Goal: Task Accomplishment & Management: Use online tool/utility

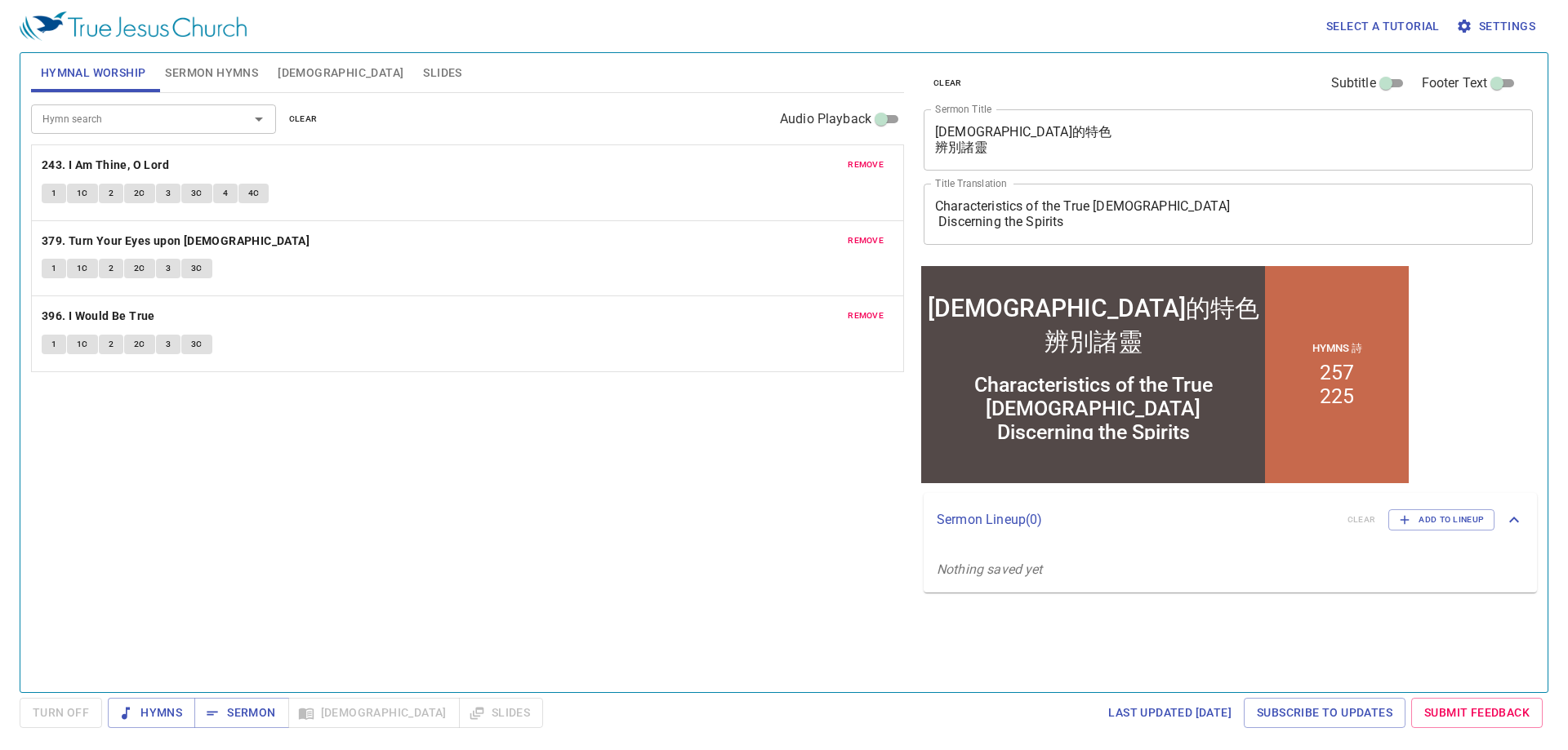
click at [870, 159] on span "remove" at bounding box center [865, 165] width 36 height 15
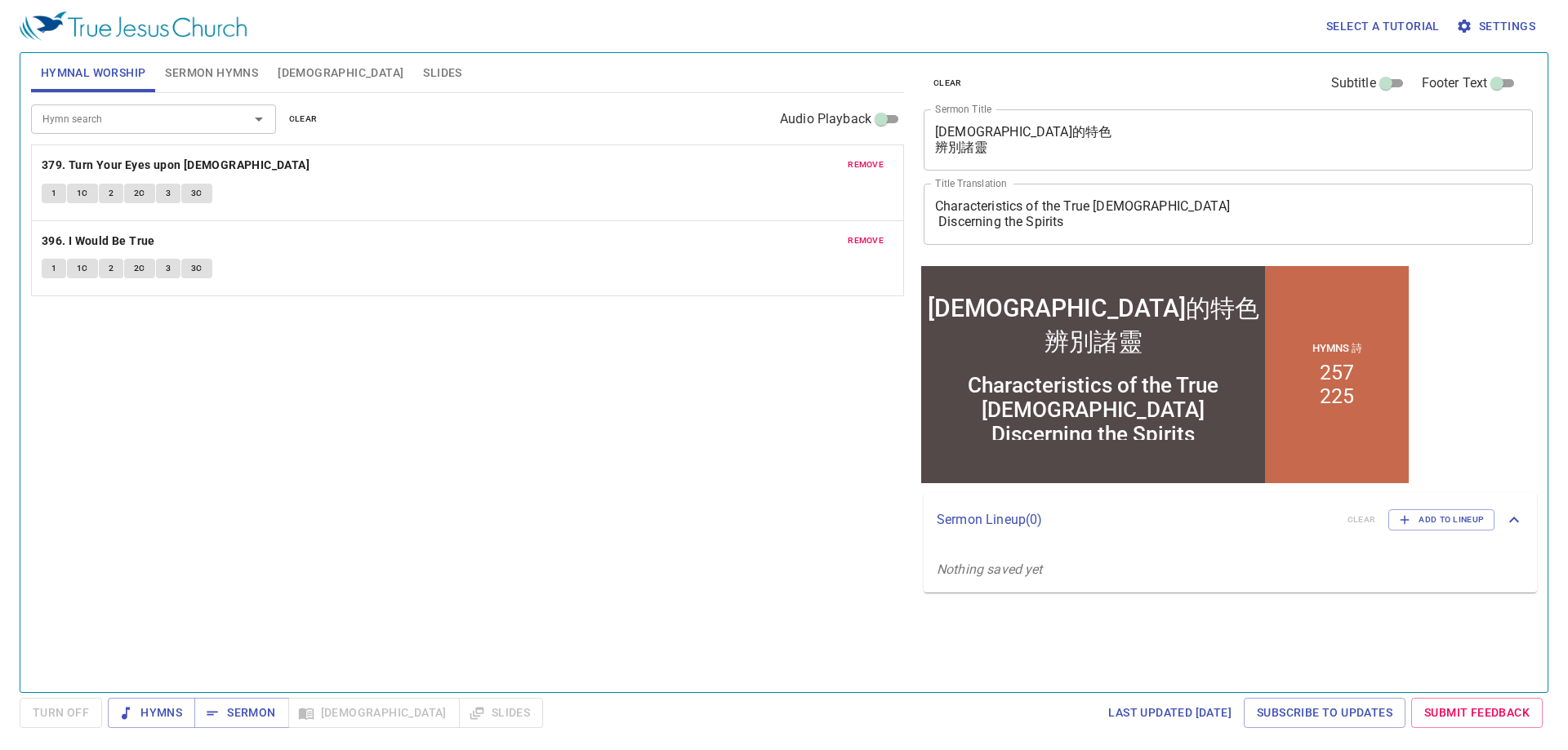
click at [866, 159] on span "remove" at bounding box center [865, 165] width 36 height 15
click at [877, 166] on span "remove" at bounding box center [865, 165] width 36 height 15
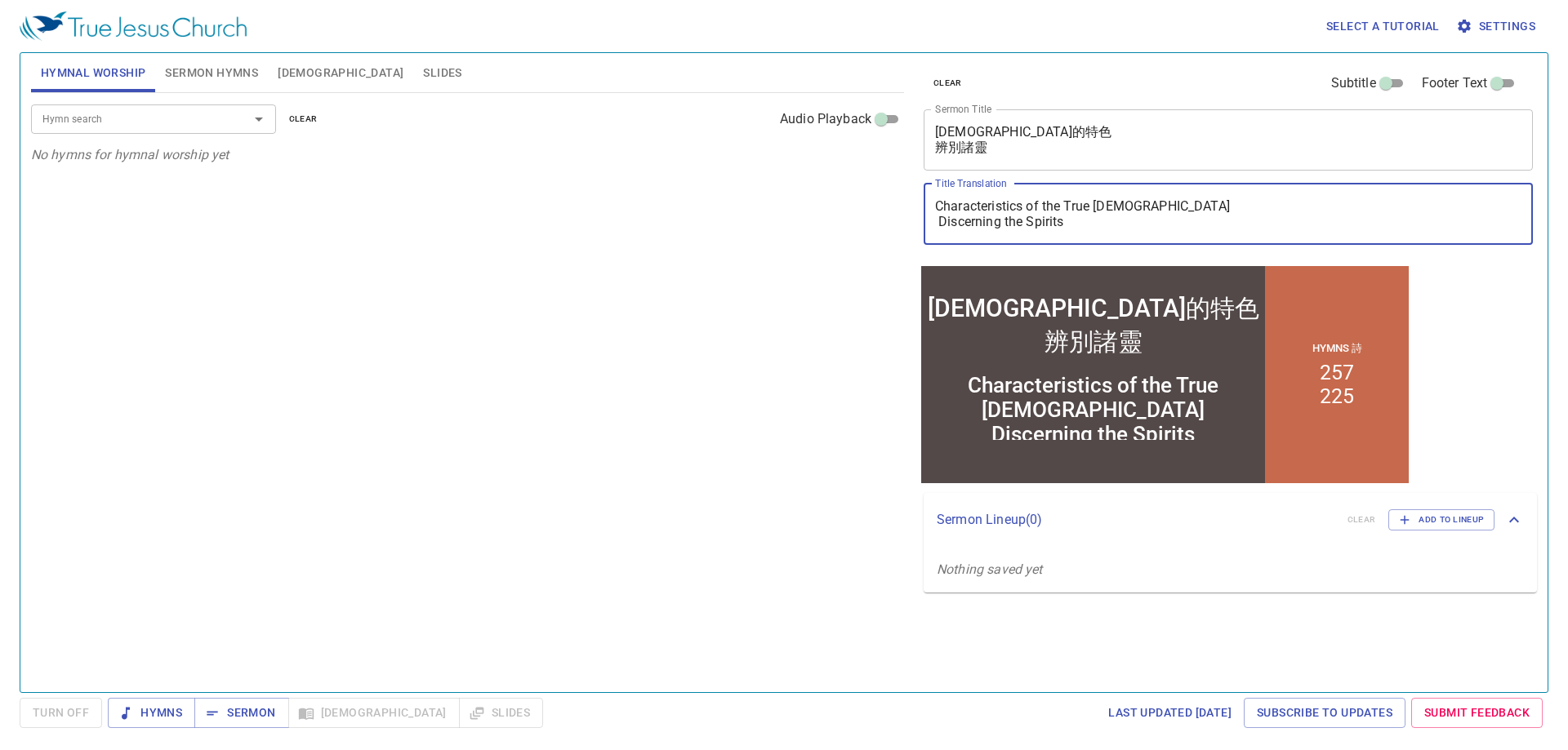
drag, startPoint x: 1085, startPoint y: 227, endPoint x: 912, endPoint y: 174, distance: 180.9
click at [912, 174] on div "clear Subtitle Footer Text Sermon Title 真教會的特色 辨別諸靈 x Sermon Title Title Transl…" at bounding box center [1227, 366] width 633 height 639
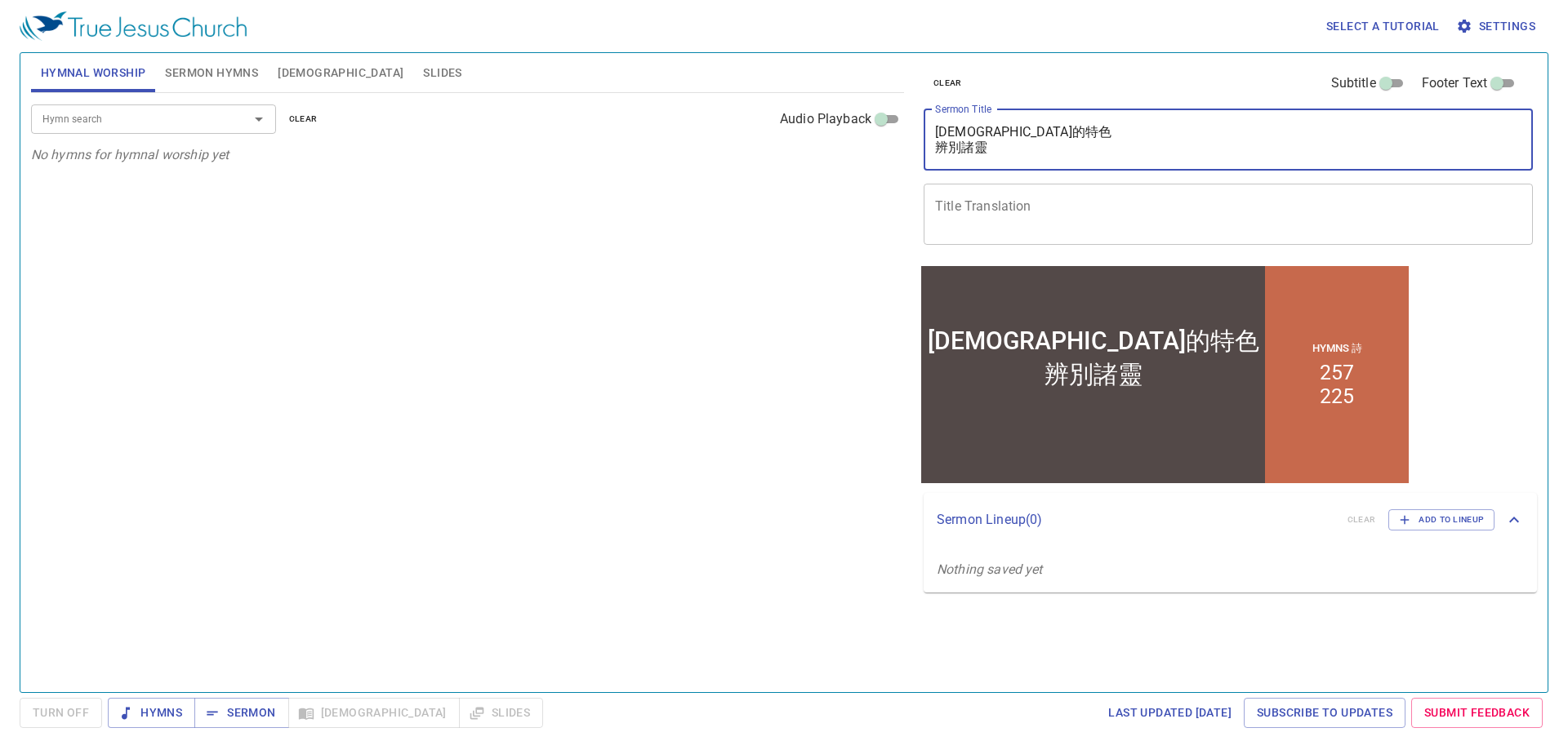
drag, startPoint x: 998, startPoint y: 148, endPoint x: 891, endPoint y: 117, distance: 111.4
click at [891, 117] on div "Hymnal Worship Sermon Hymns Bible Slides Hymn search Hymn search clear Audio Pl…" at bounding box center [783, 366] width 1518 height 639
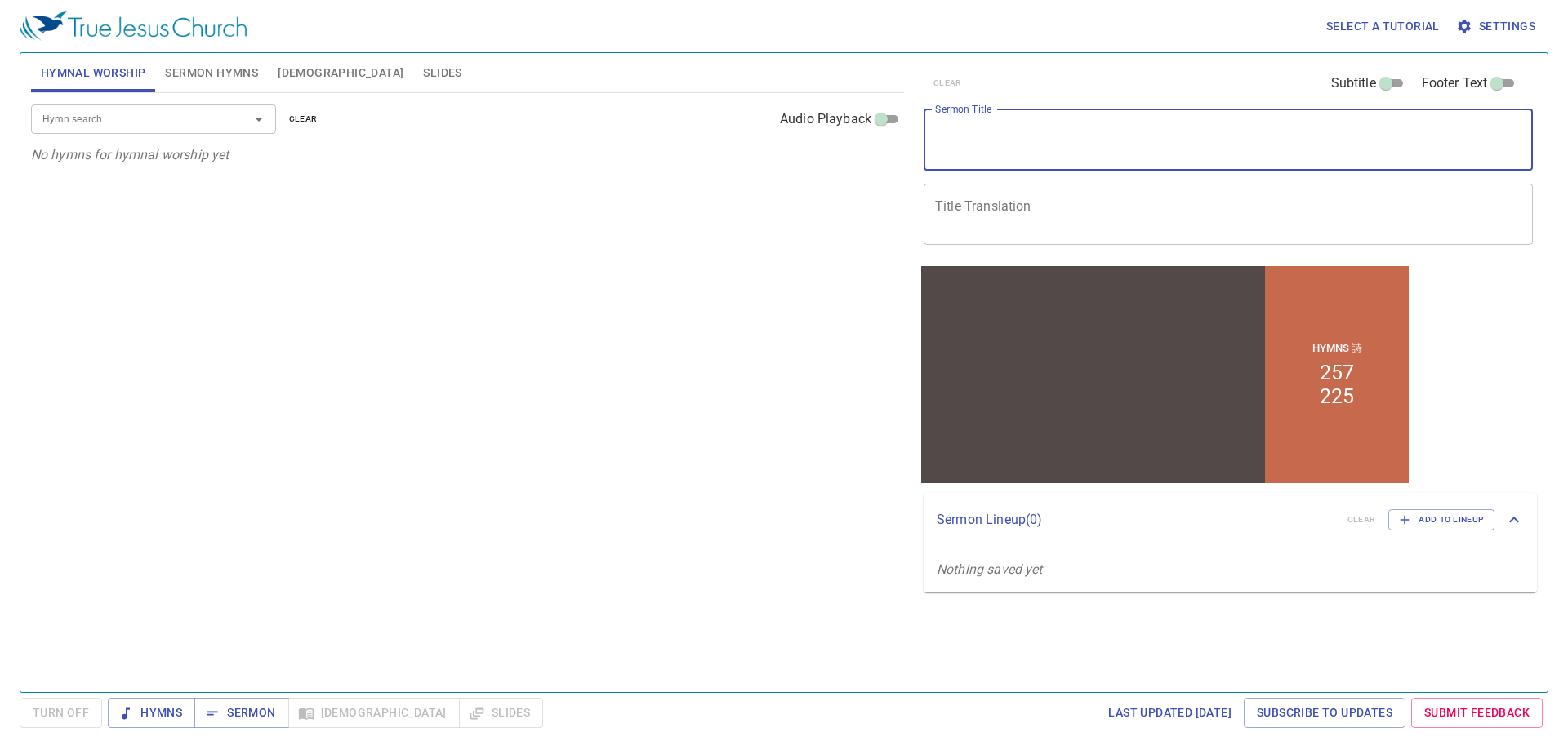
drag, startPoint x: 225, startPoint y: 61, endPoint x: 234, endPoint y: 68, distance: 11.4
click at [226, 61] on button "Sermon Hymns" at bounding box center [212, 72] width 112 height 39
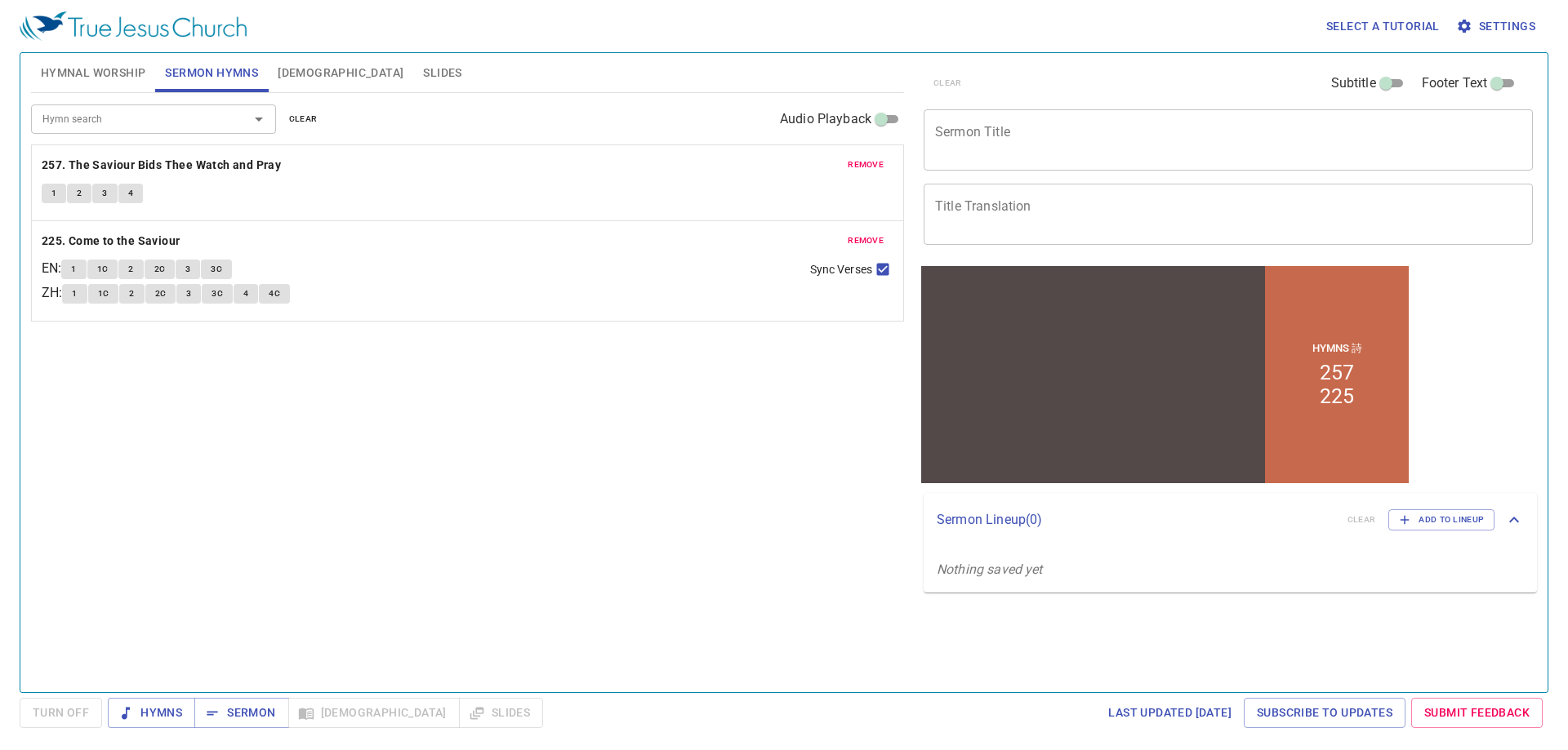
click at [875, 165] on span "remove" at bounding box center [865, 165] width 36 height 15
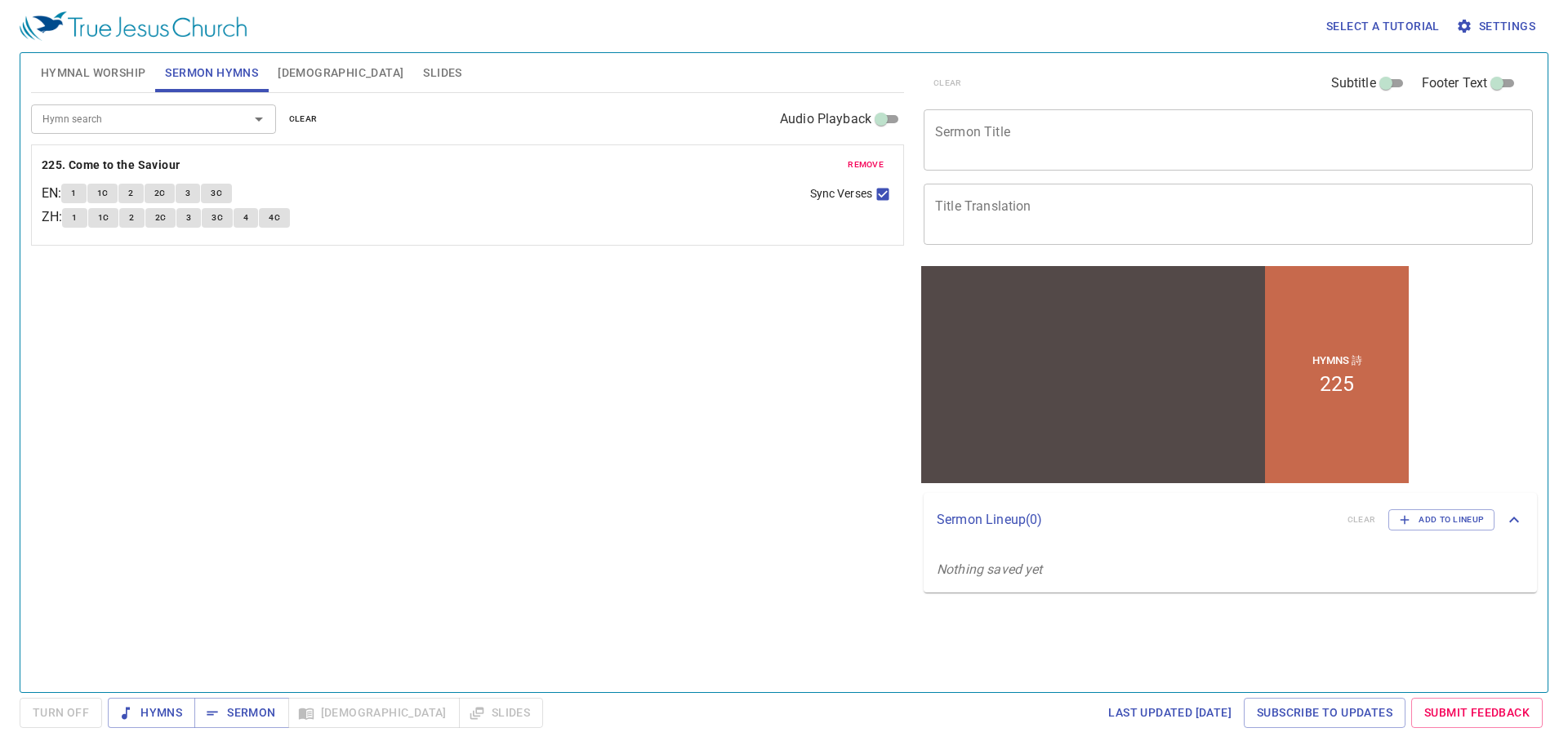
click at [860, 159] on span "remove" at bounding box center [865, 165] width 36 height 15
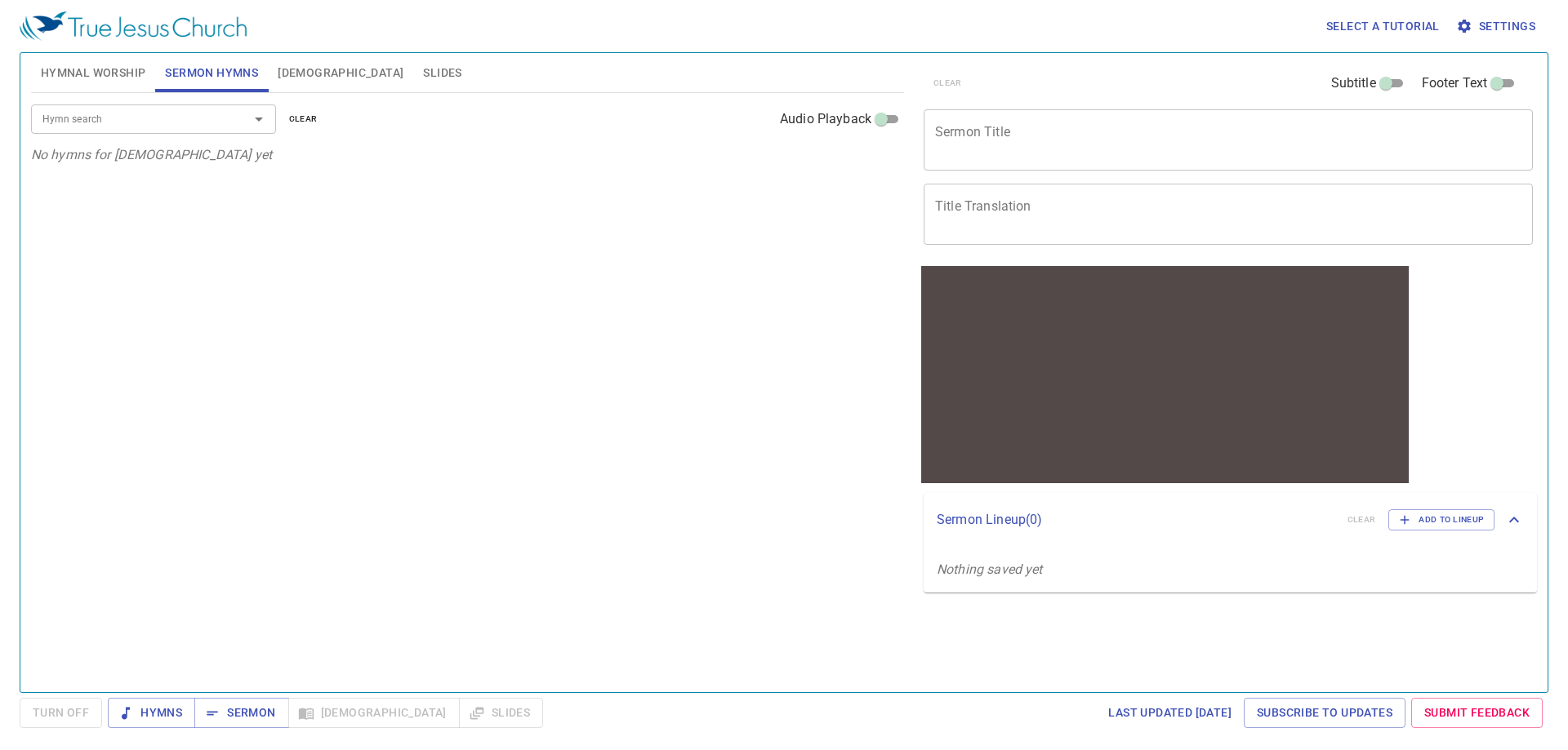
click at [64, 74] on span "Hymnal Worship" at bounding box center [93, 73] width 105 height 20
click at [213, 61] on button "Sermon Hymns" at bounding box center [212, 72] width 112 height 39
click at [134, 65] on span "Hymnal Worship" at bounding box center [93, 73] width 105 height 20
click at [248, 80] on span "Sermon Hymns" at bounding box center [211, 73] width 93 height 20
click at [120, 75] on span "Hymnal Worship" at bounding box center [93, 73] width 105 height 20
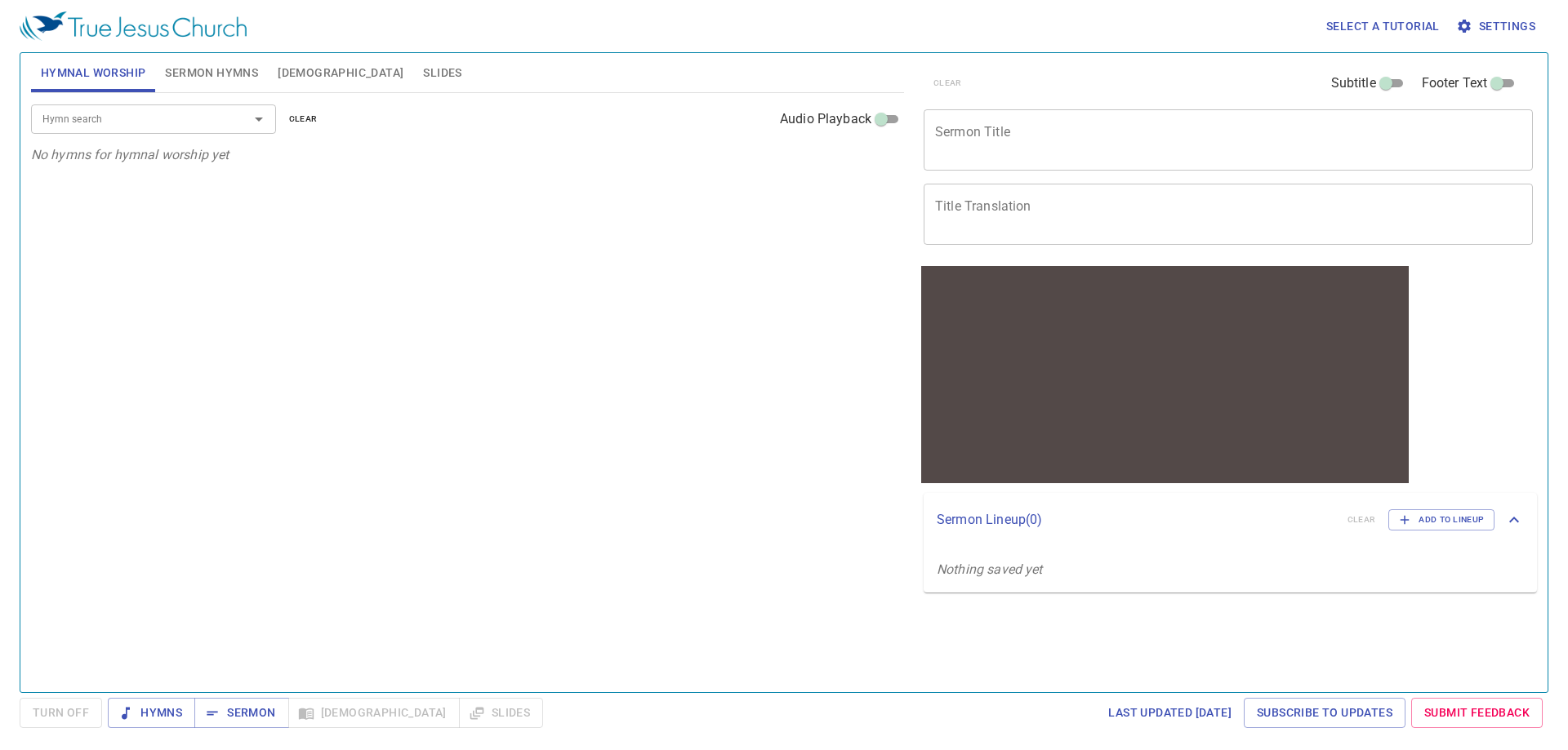
click at [243, 68] on span "Sermon Hymns" at bounding box center [211, 73] width 93 height 20
click at [186, 116] on input "Hymn search" at bounding box center [129, 118] width 187 height 18
click at [381, 546] on div "Hymn search Hymn search clear Audio Playback No hymns for sermon yet" at bounding box center [468, 385] width 873 height 585
click at [69, 83] on button "Hymnal Worship" at bounding box center [93, 72] width 125 height 39
click at [237, 82] on span "Sermon Hymns" at bounding box center [211, 73] width 93 height 20
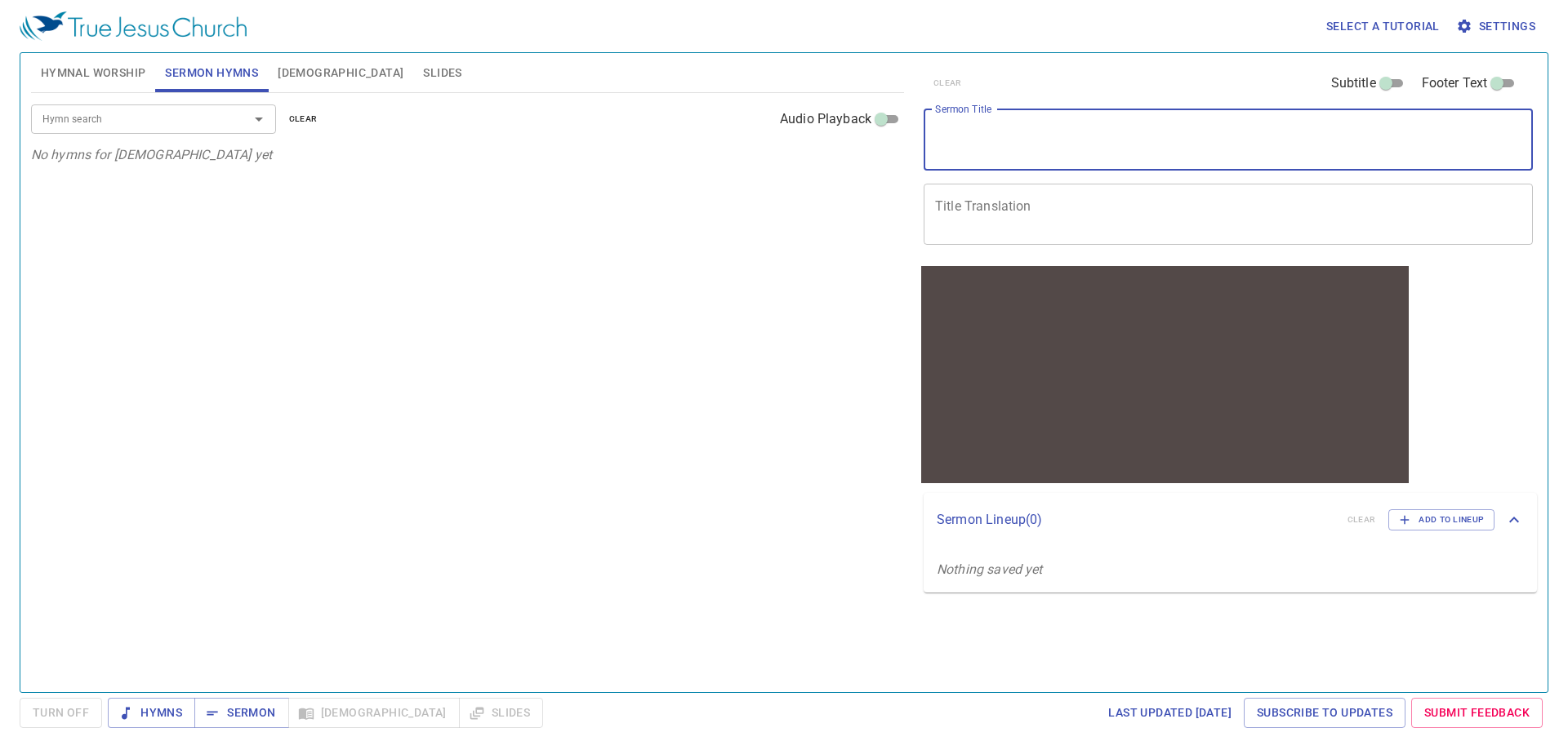
click at [1031, 140] on textarea "Sermon Title" at bounding box center [1228, 139] width 586 height 31
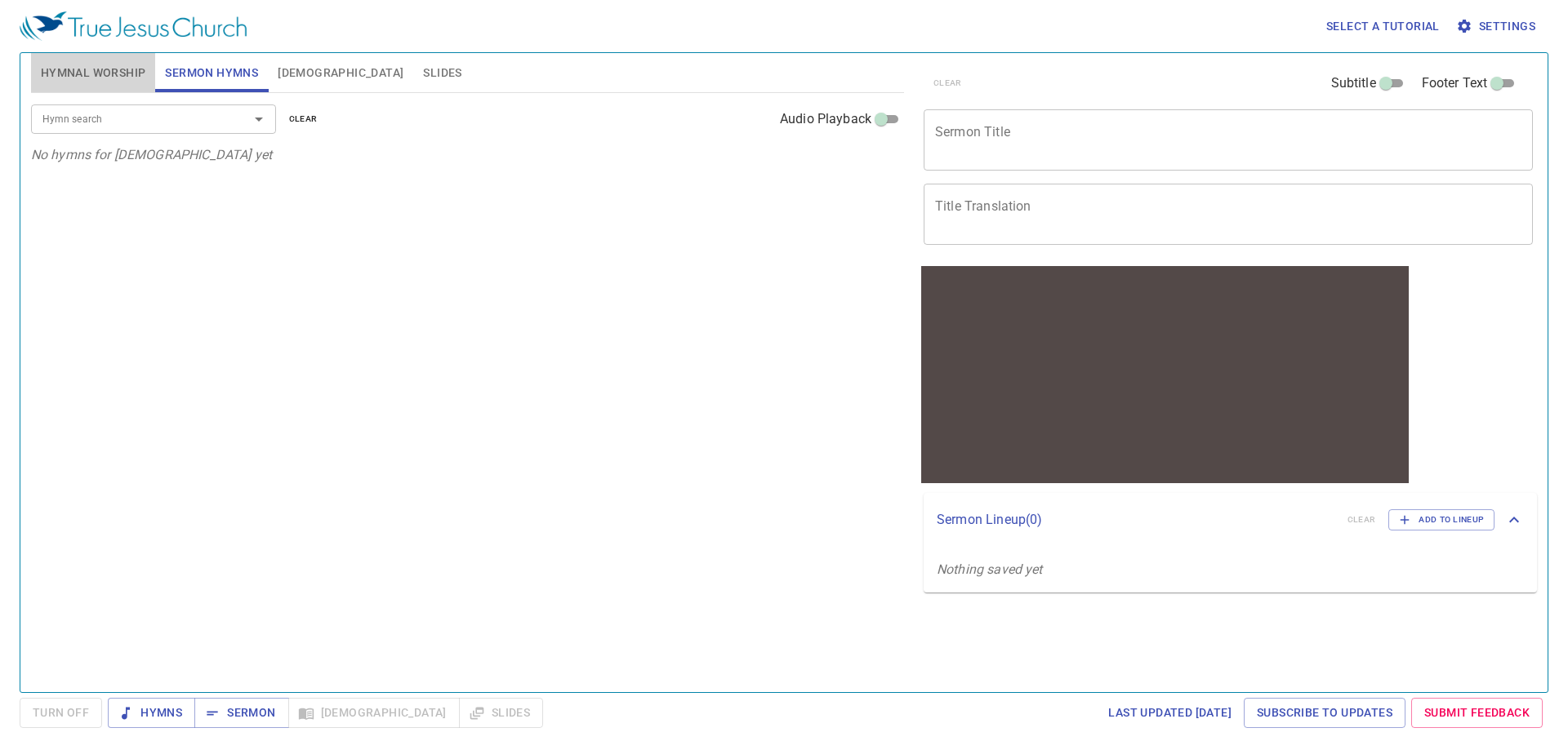
click at [81, 64] on span "Hymnal Worship" at bounding box center [93, 73] width 105 height 20
click at [155, 122] on input "Hymn search" at bounding box center [129, 118] width 187 height 18
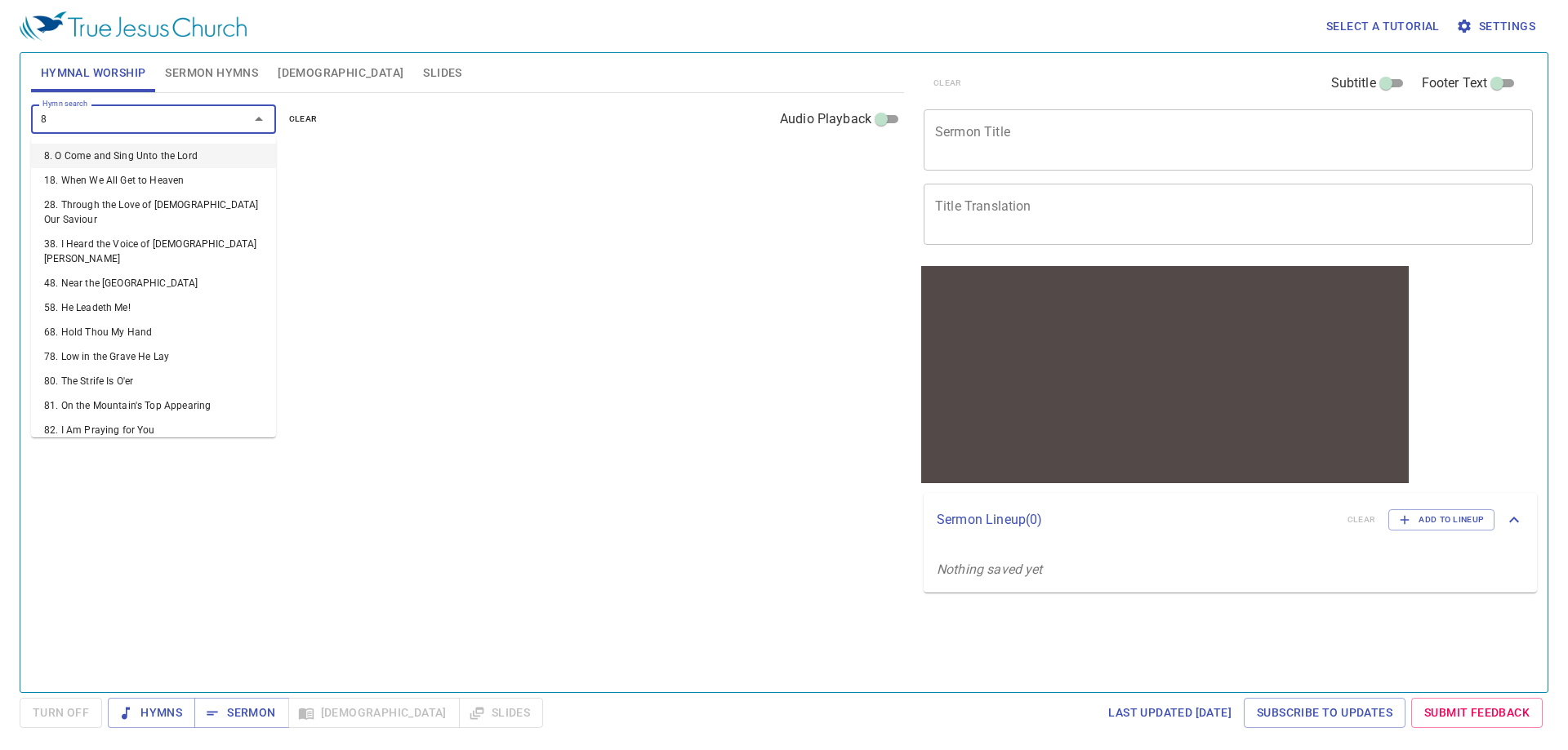
type input "85"
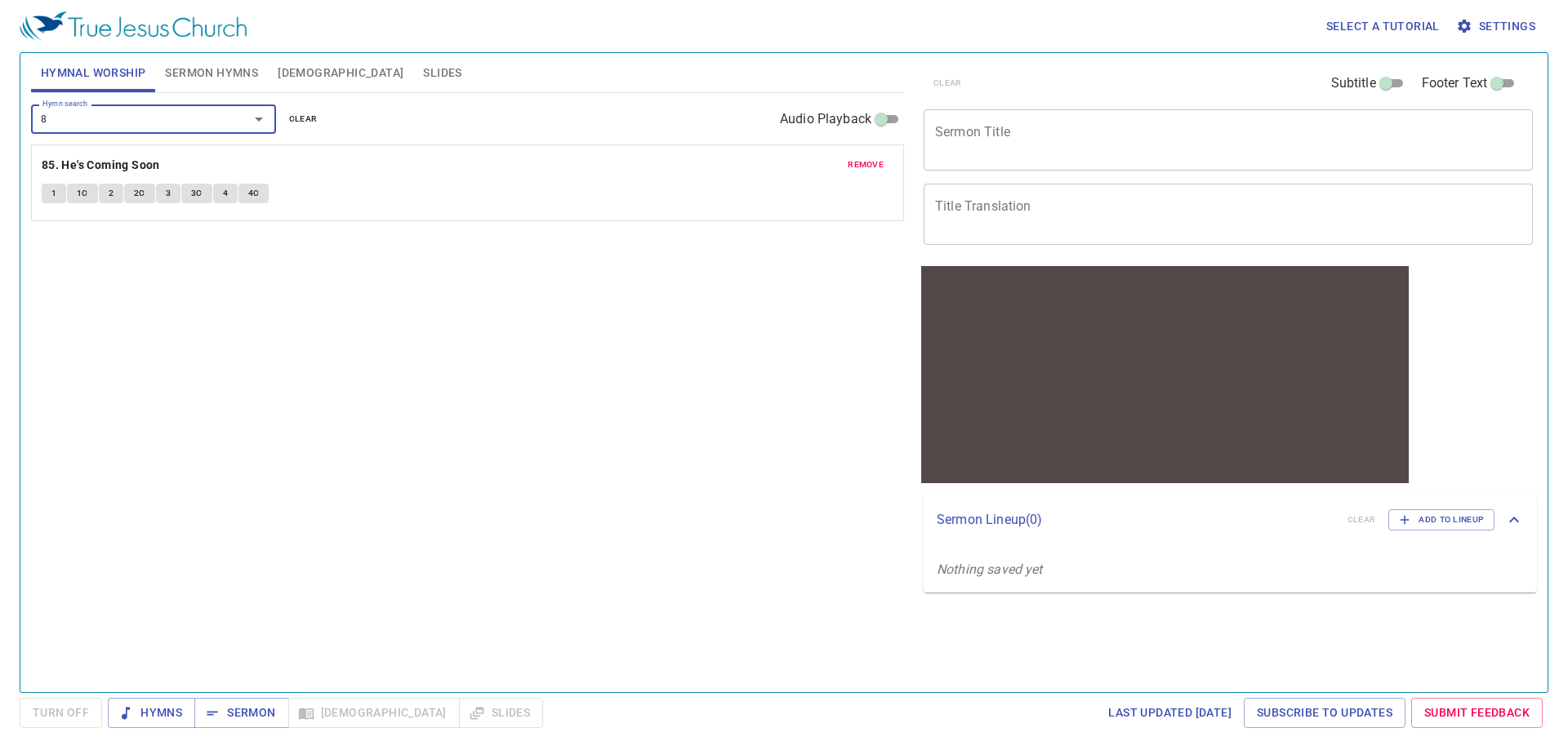
type input "87"
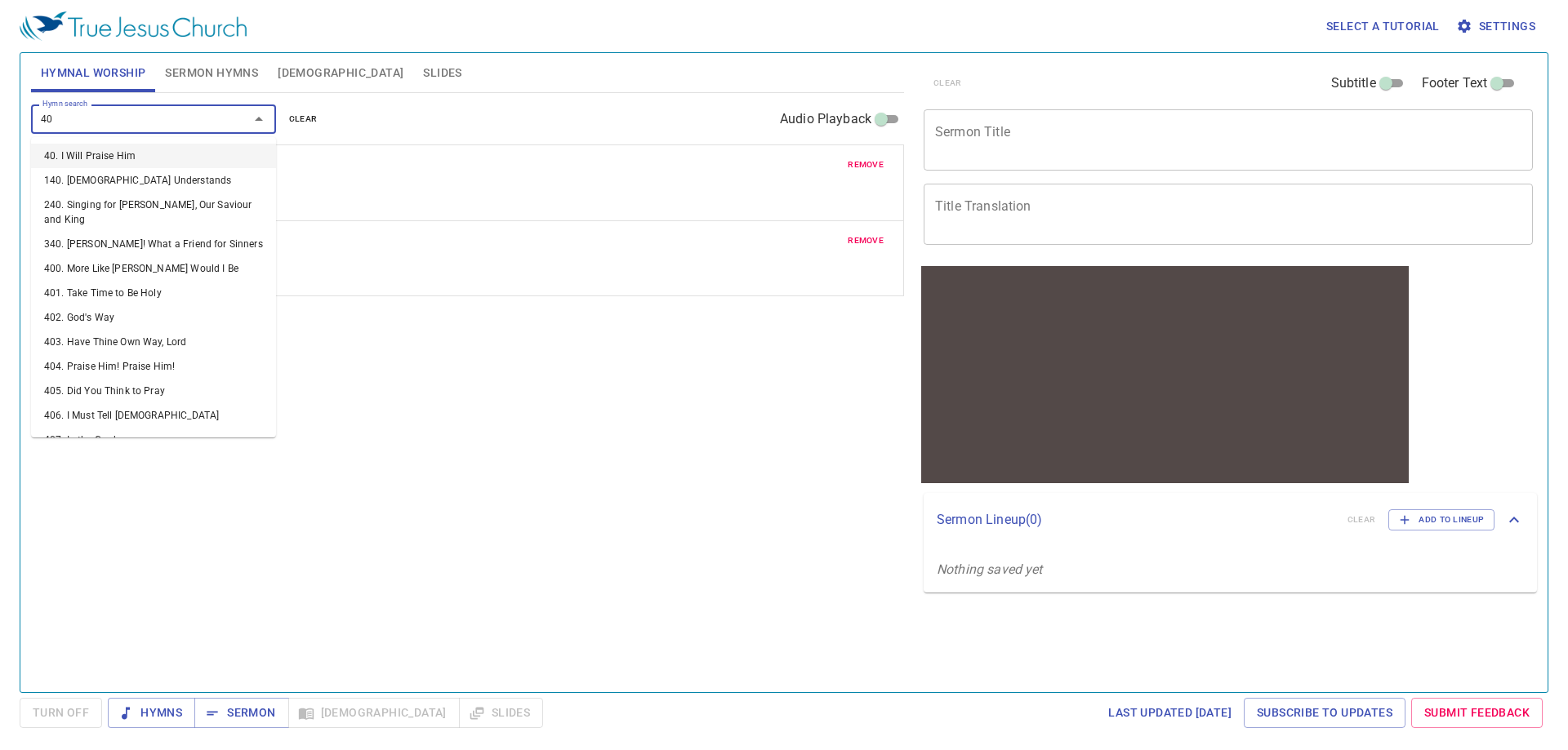
type input "408"
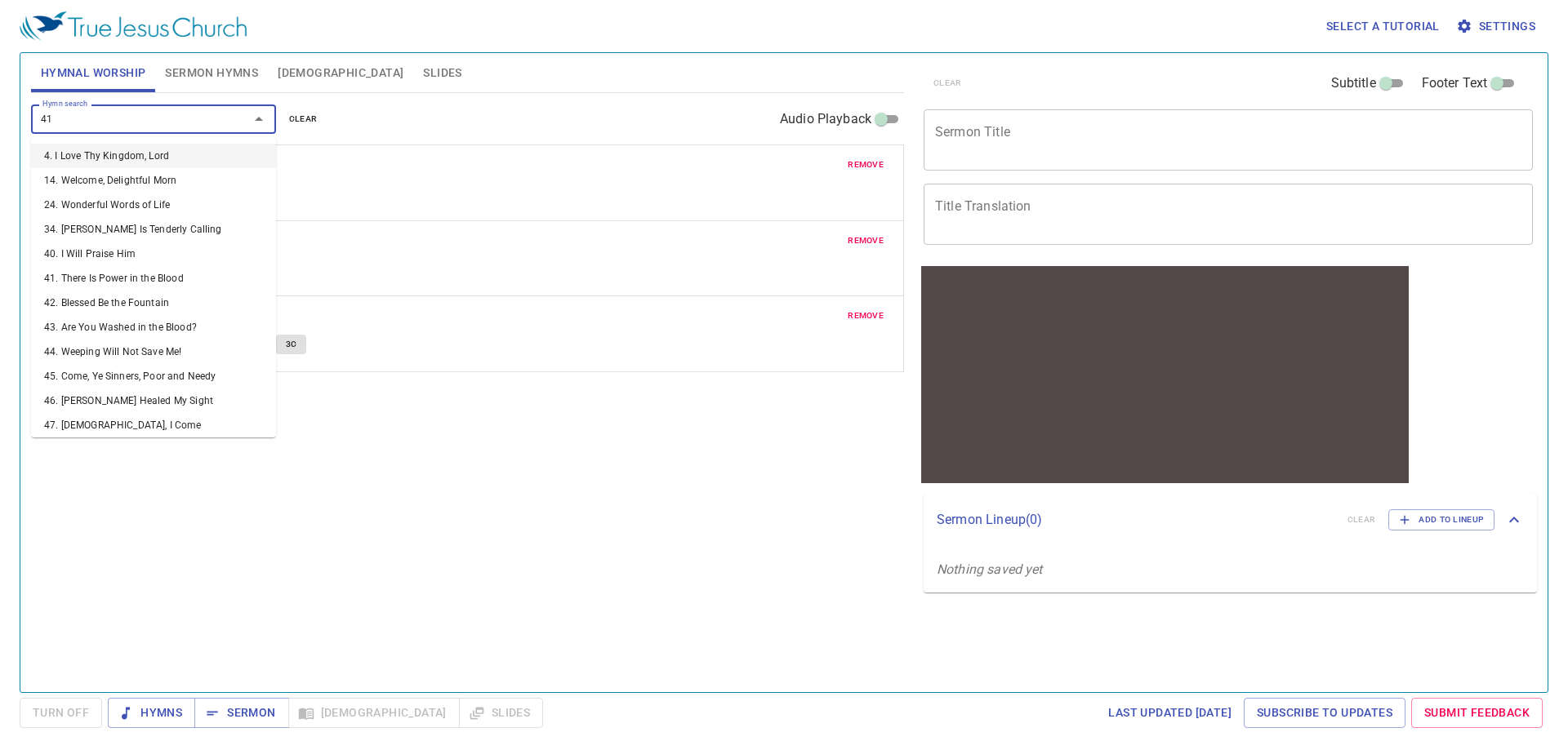
type input "416"
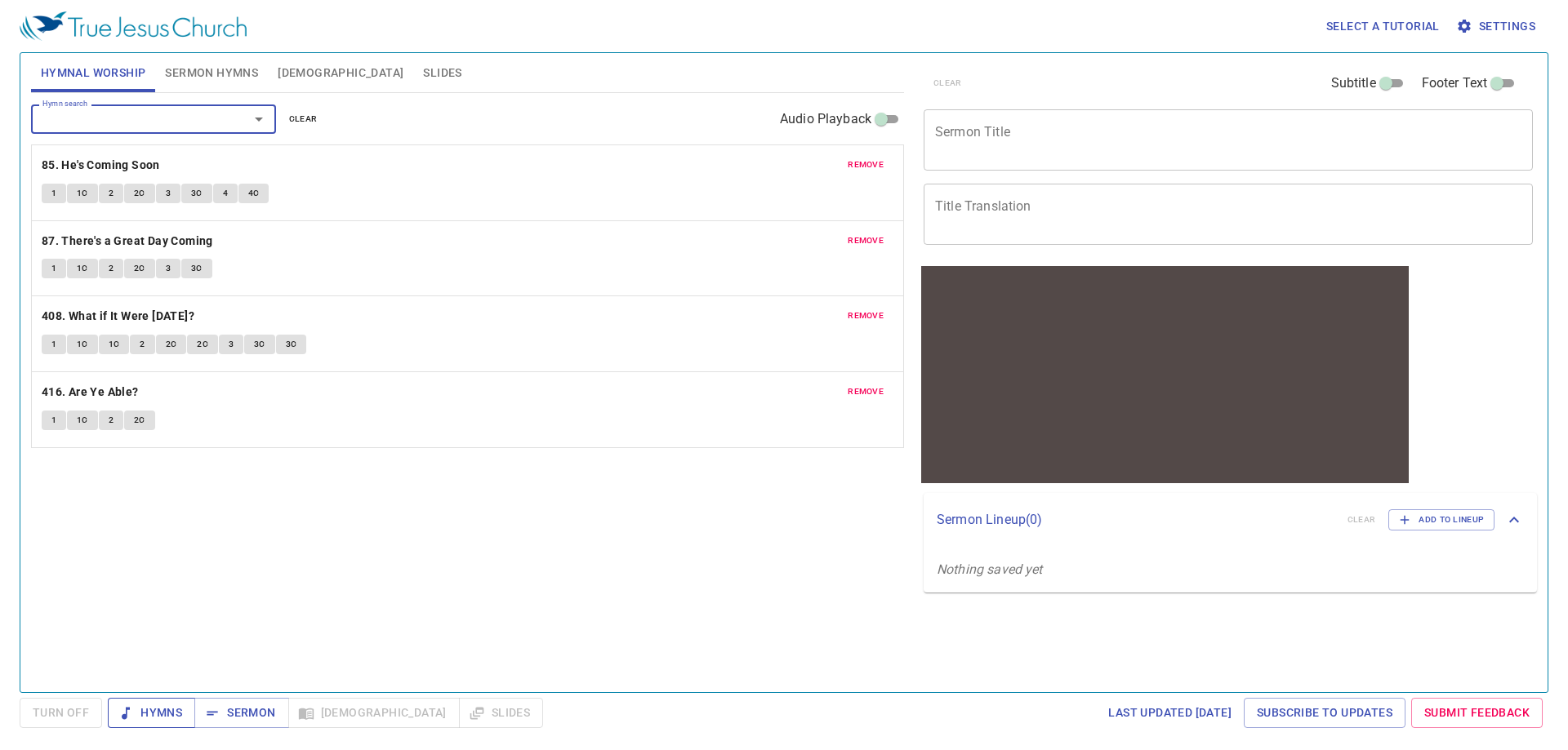
click at [145, 710] on span "Hymns" at bounding box center [151, 712] width 61 height 20
click at [235, 81] on span "Sermon Hymns" at bounding box center [211, 73] width 93 height 20
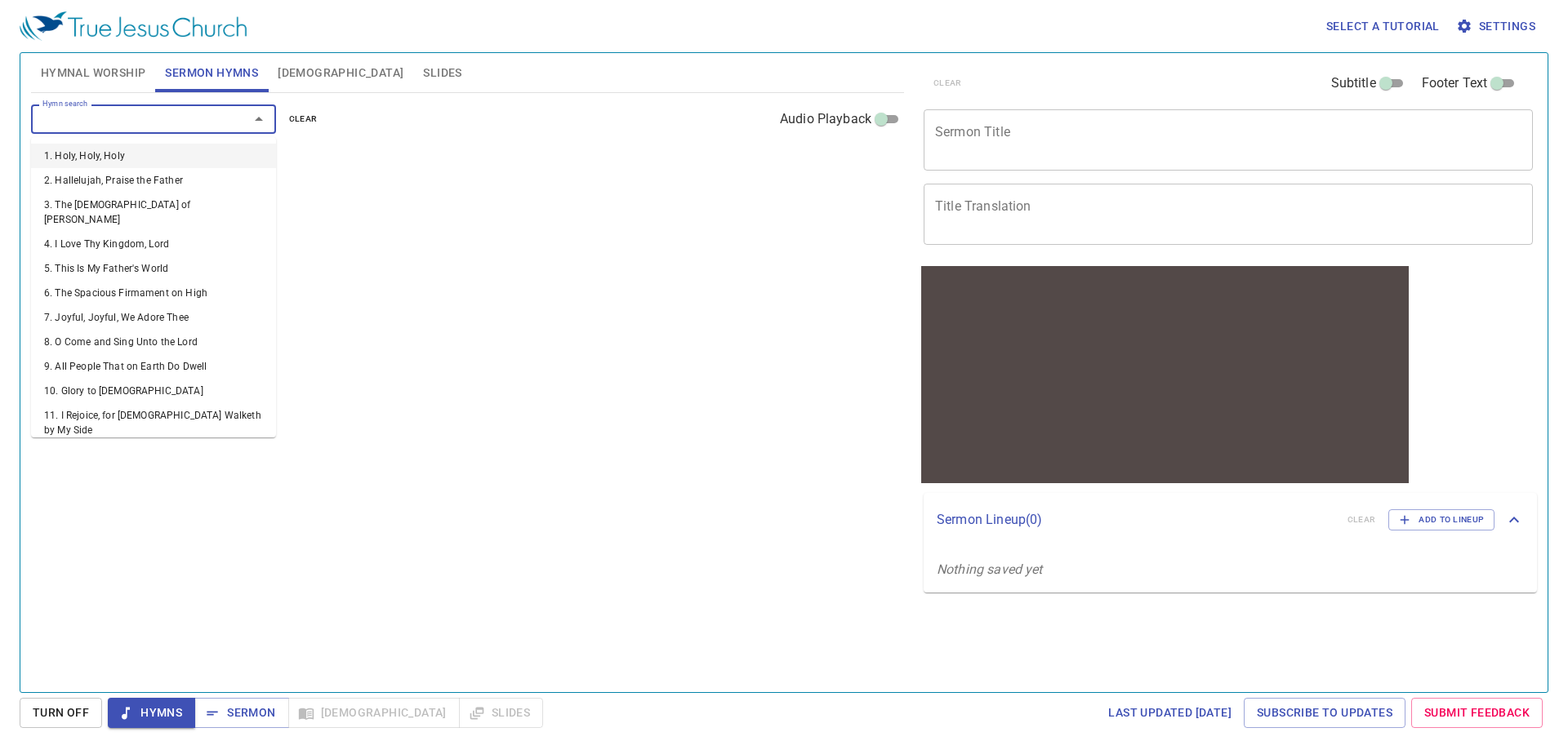
click at [119, 122] on input "Hymn search" at bounding box center [129, 118] width 187 height 18
type input "47"
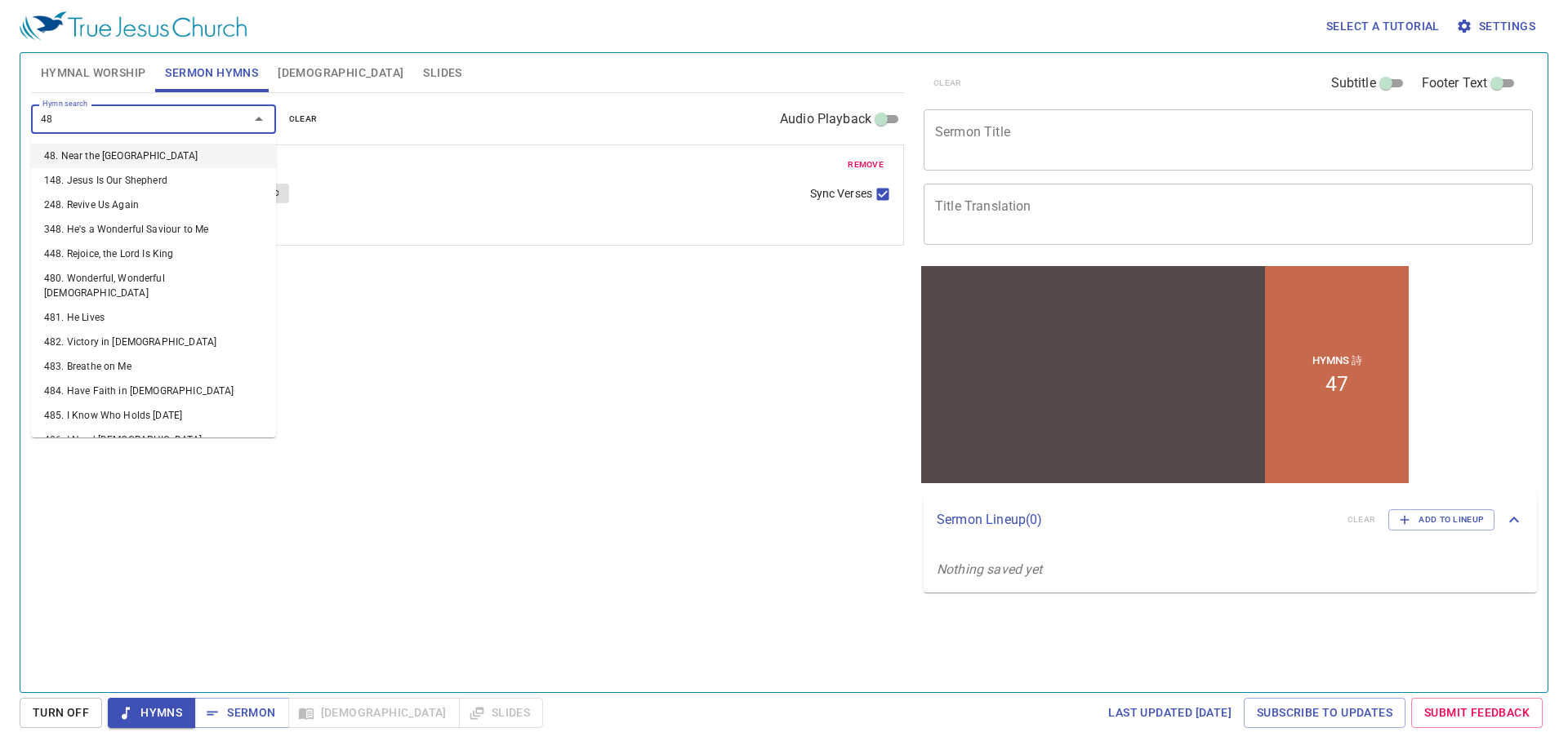
type input "483"
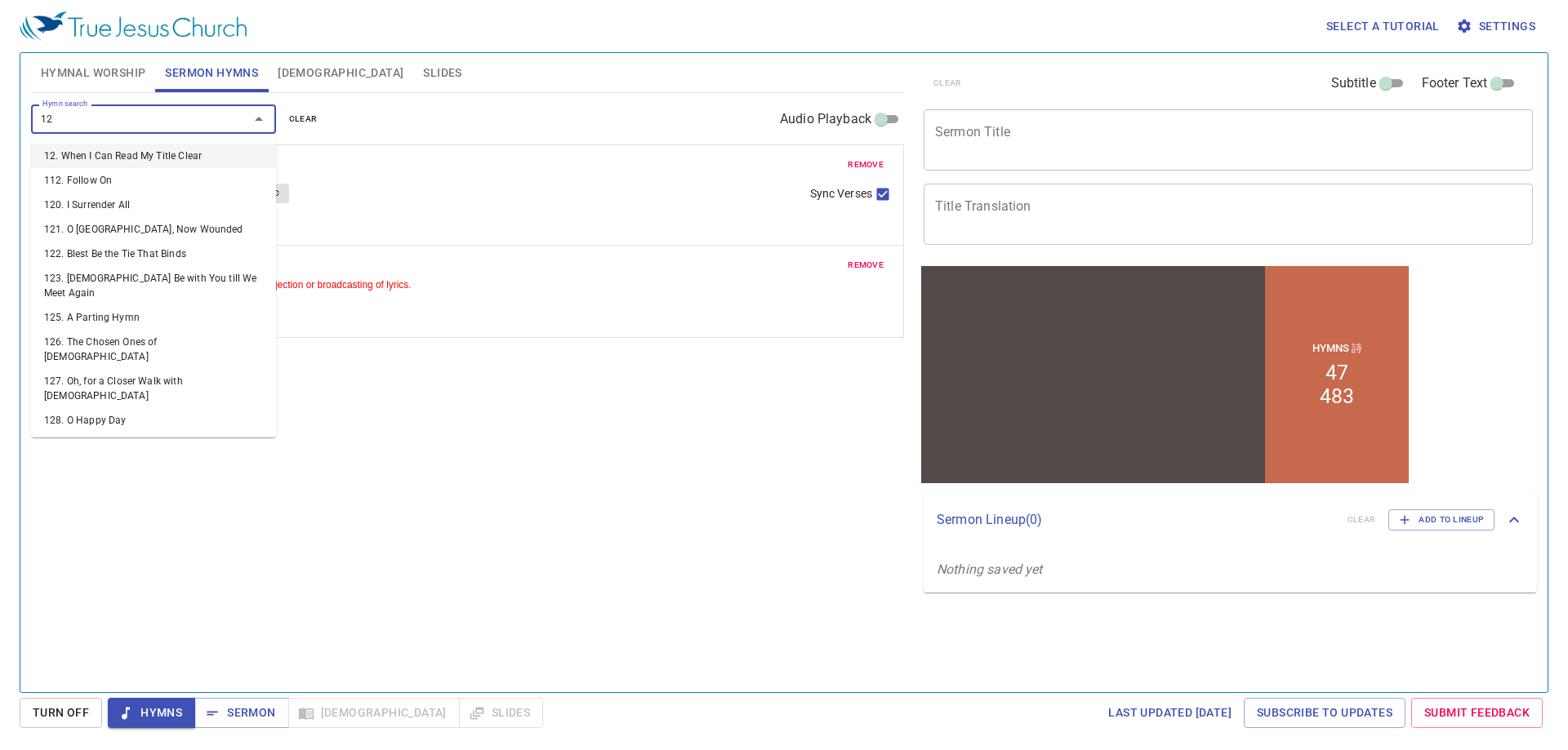
type input "128"
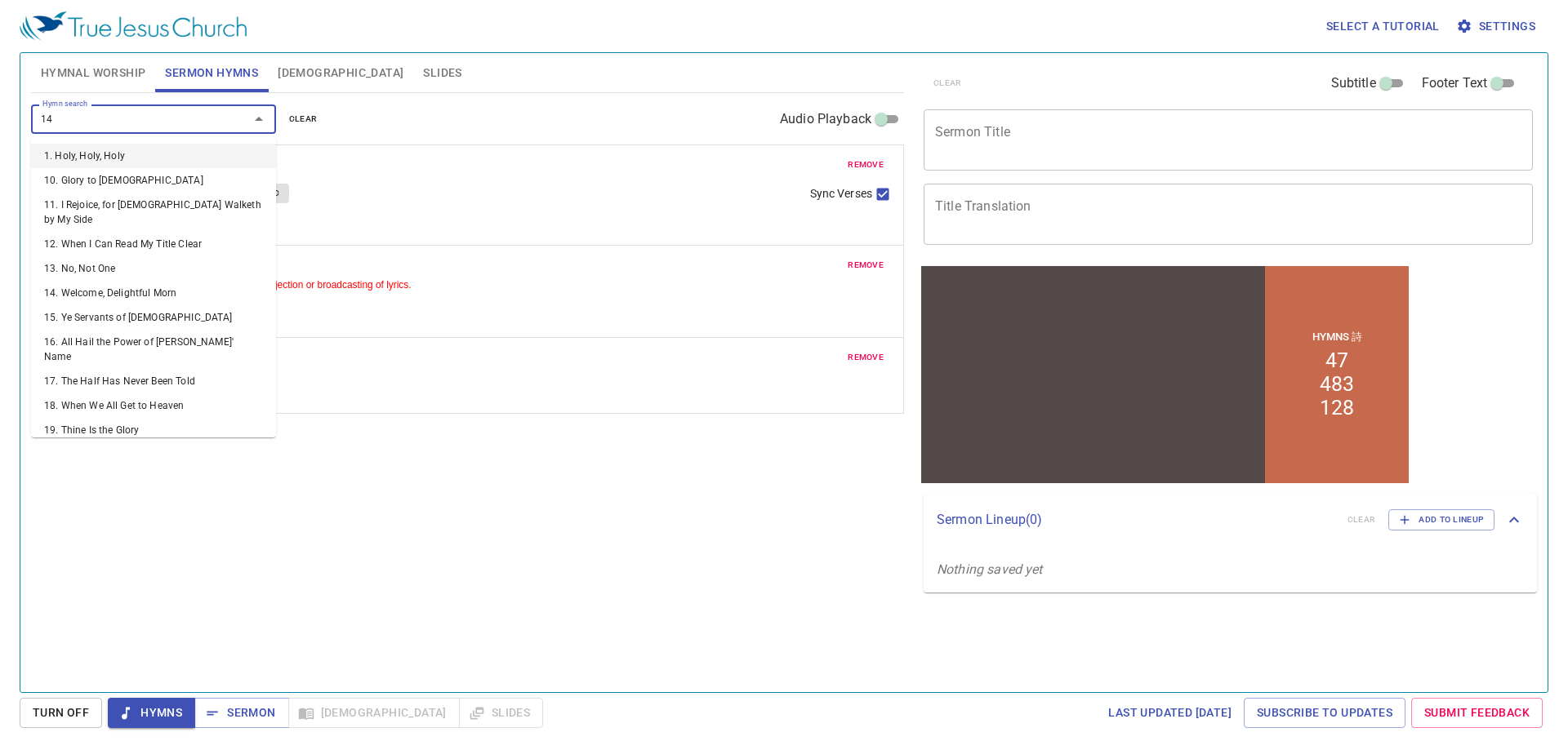
type input "147"
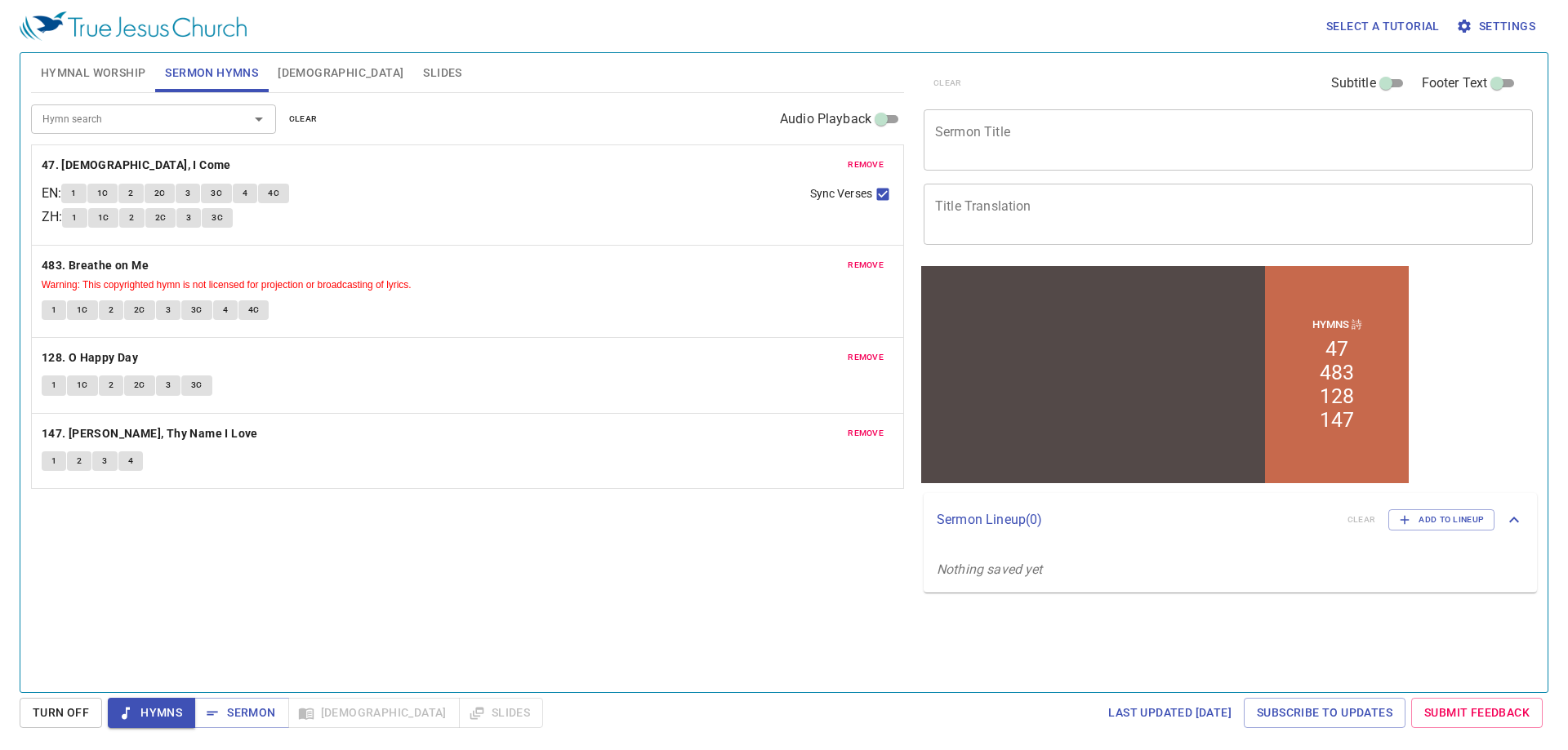
click at [1028, 156] on div "x Sermon Title" at bounding box center [1228, 139] width 609 height 61
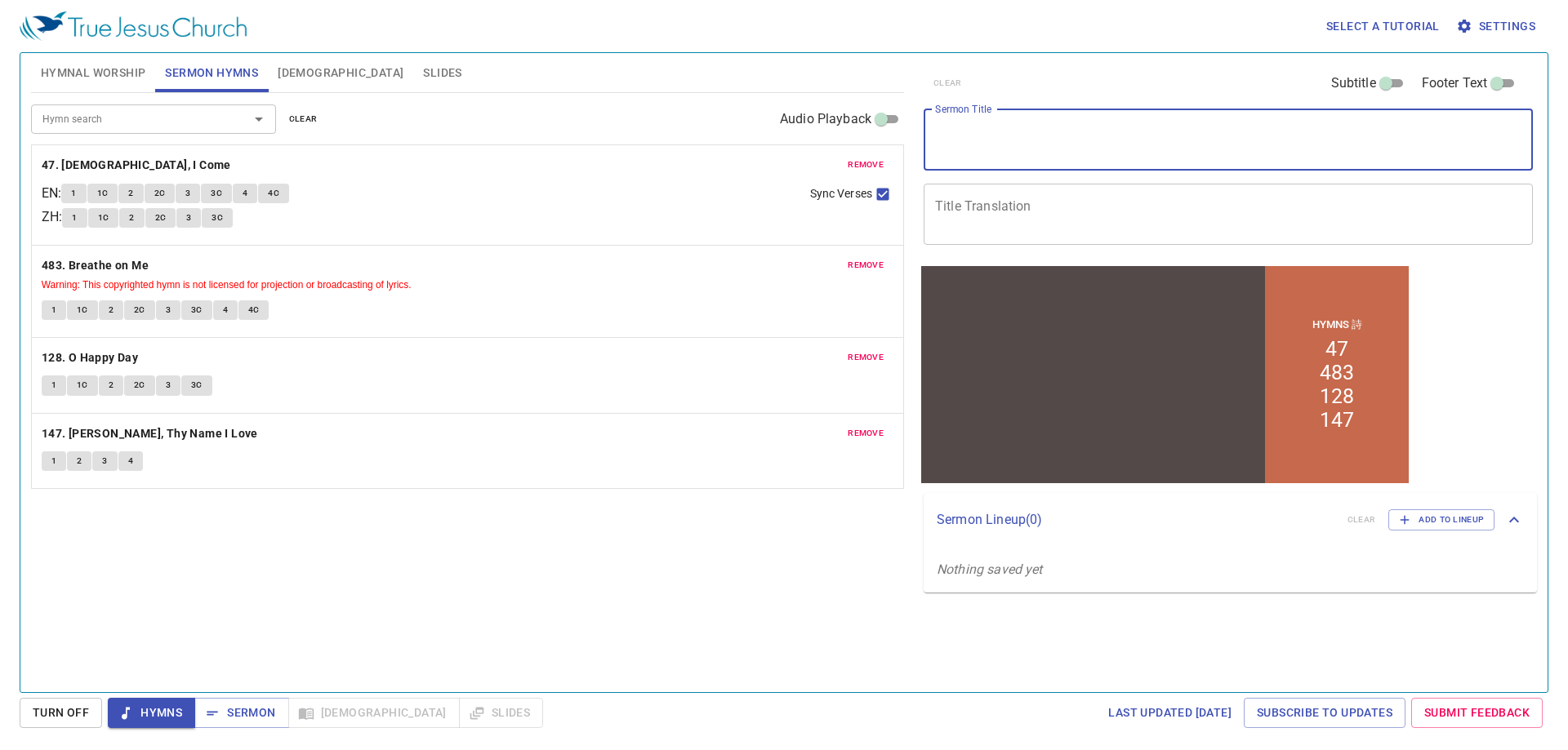
click at [1016, 130] on textarea "Sermon Title" at bounding box center [1228, 139] width 586 height 31
type textarea "The Amazing Salvation"
click at [1070, 195] on div "x Title Translation" at bounding box center [1228, 214] width 609 height 61
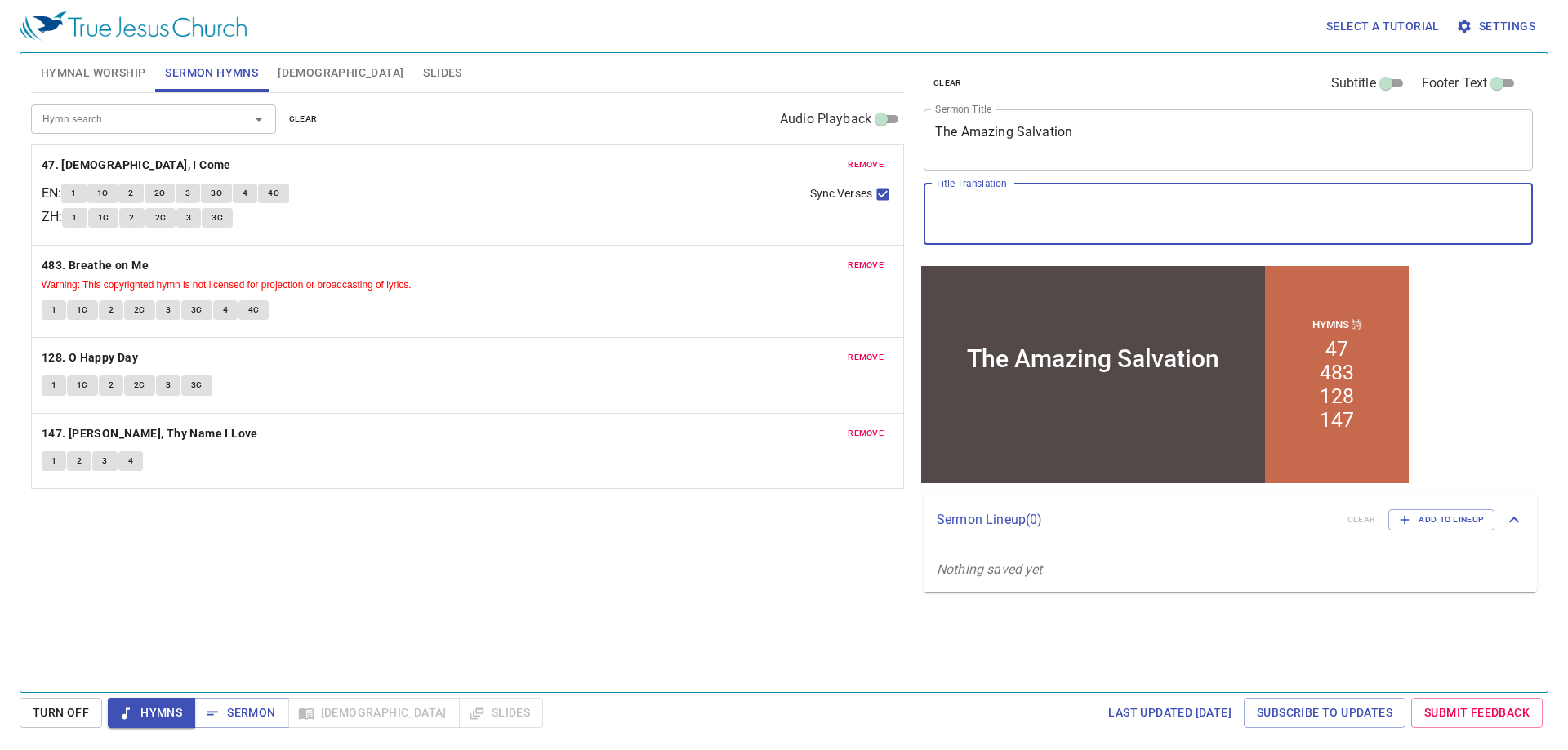
click at [105, 84] on button "Hymnal Worship" at bounding box center [93, 72] width 125 height 39
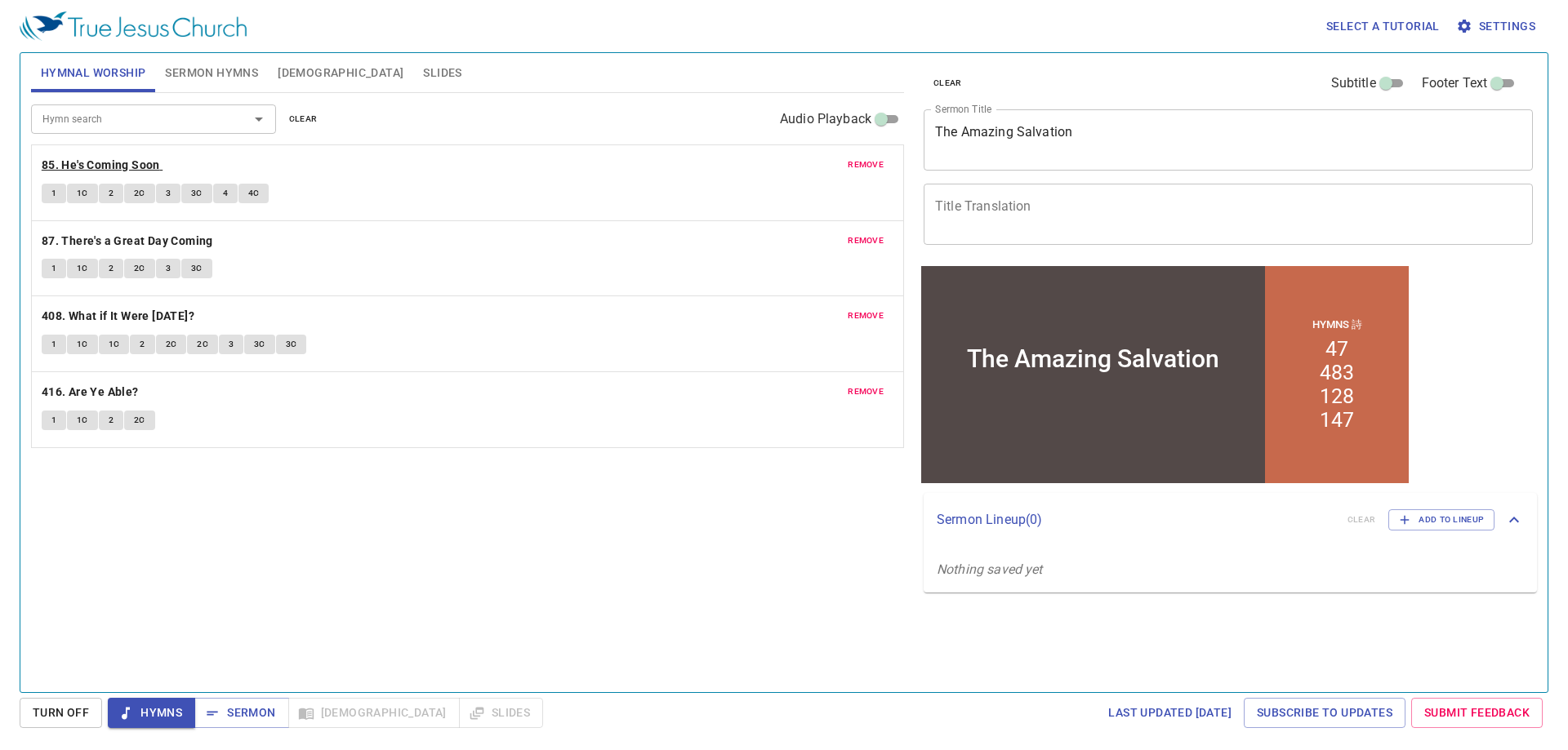
click at [71, 162] on b "85. He's Coming Soon" at bounding box center [101, 165] width 118 height 20
click at [48, 190] on button "1" at bounding box center [54, 193] width 24 height 19
click at [76, 193] on button "1C" at bounding box center [82, 193] width 31 height 19
click at [1039, 219] on textarea "Title Translation" at bounding box center [1228, 213] width 586 height 31
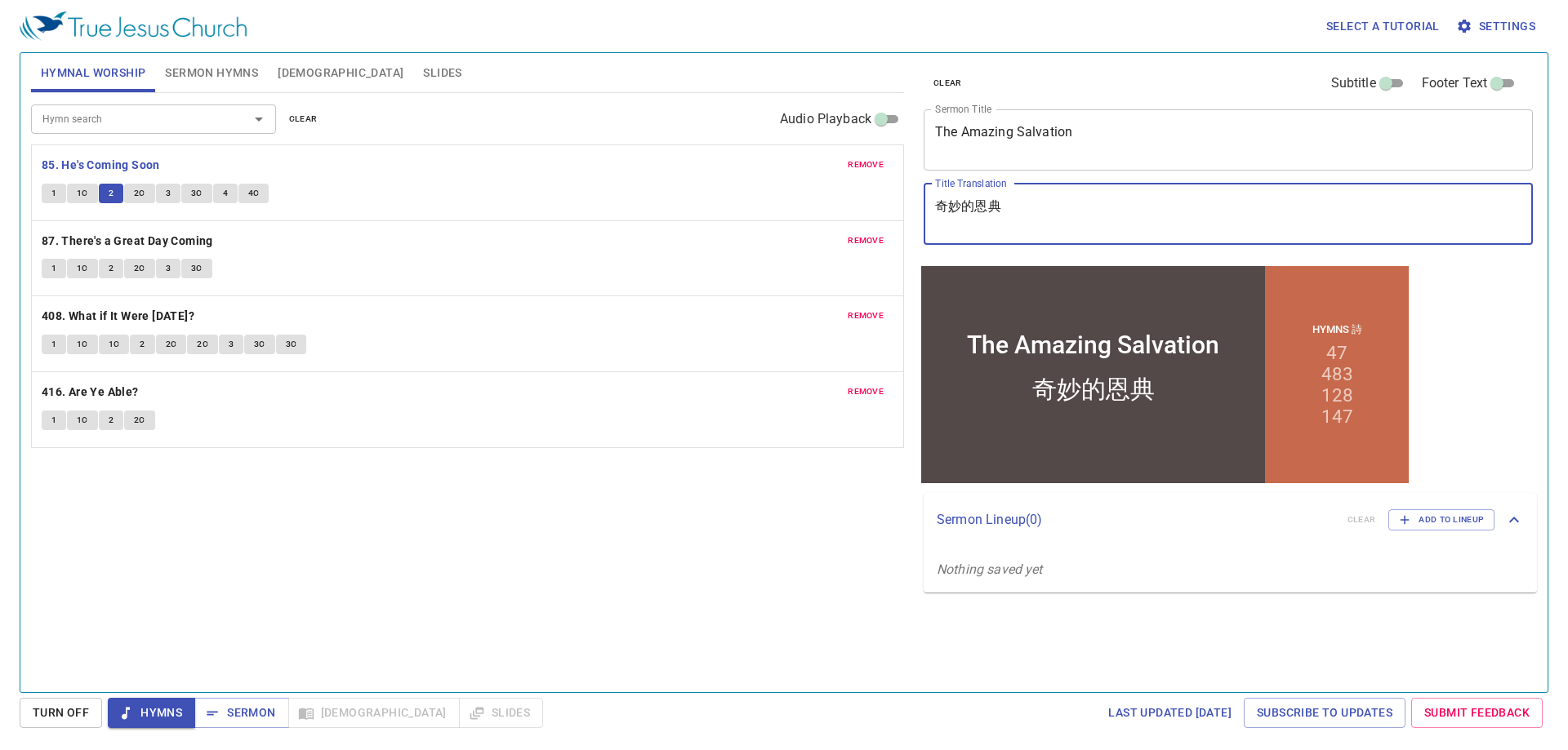
type textarea "奇妙的恩典"
click at [139, 195] on span "2C" at bounding box center [140, 194] width 12 height 15
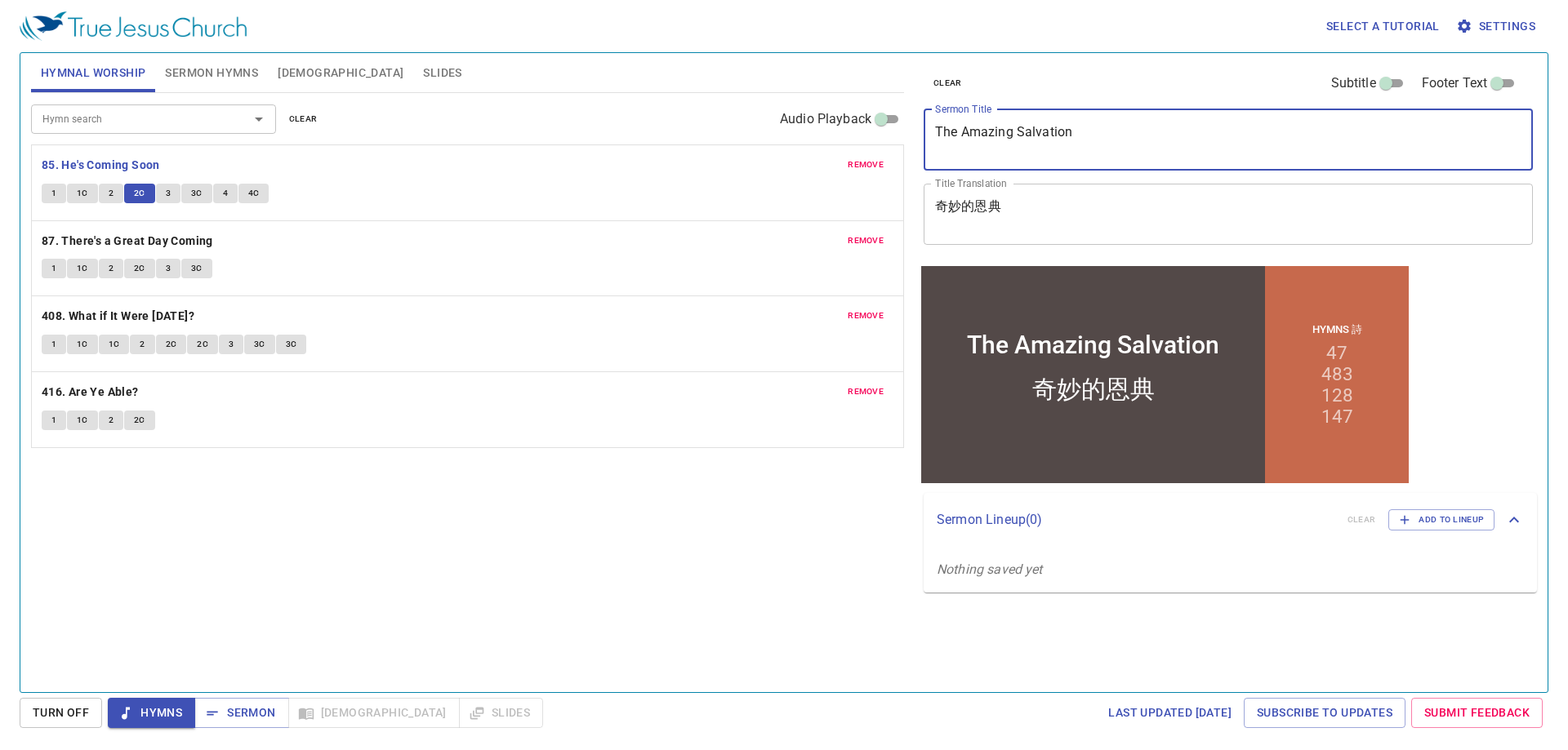
drag, startPoint x: 1090, startPoint y: 145, endPoint x: 881, endPoint y: 138, distance: 209.1
click at [881, 138] on div "Hymnal Worship Sermon Hymns Bible Slides Hymn search Hymn search clear Audio Pl…" at bounding box center [783, 366] width 1518 height 639
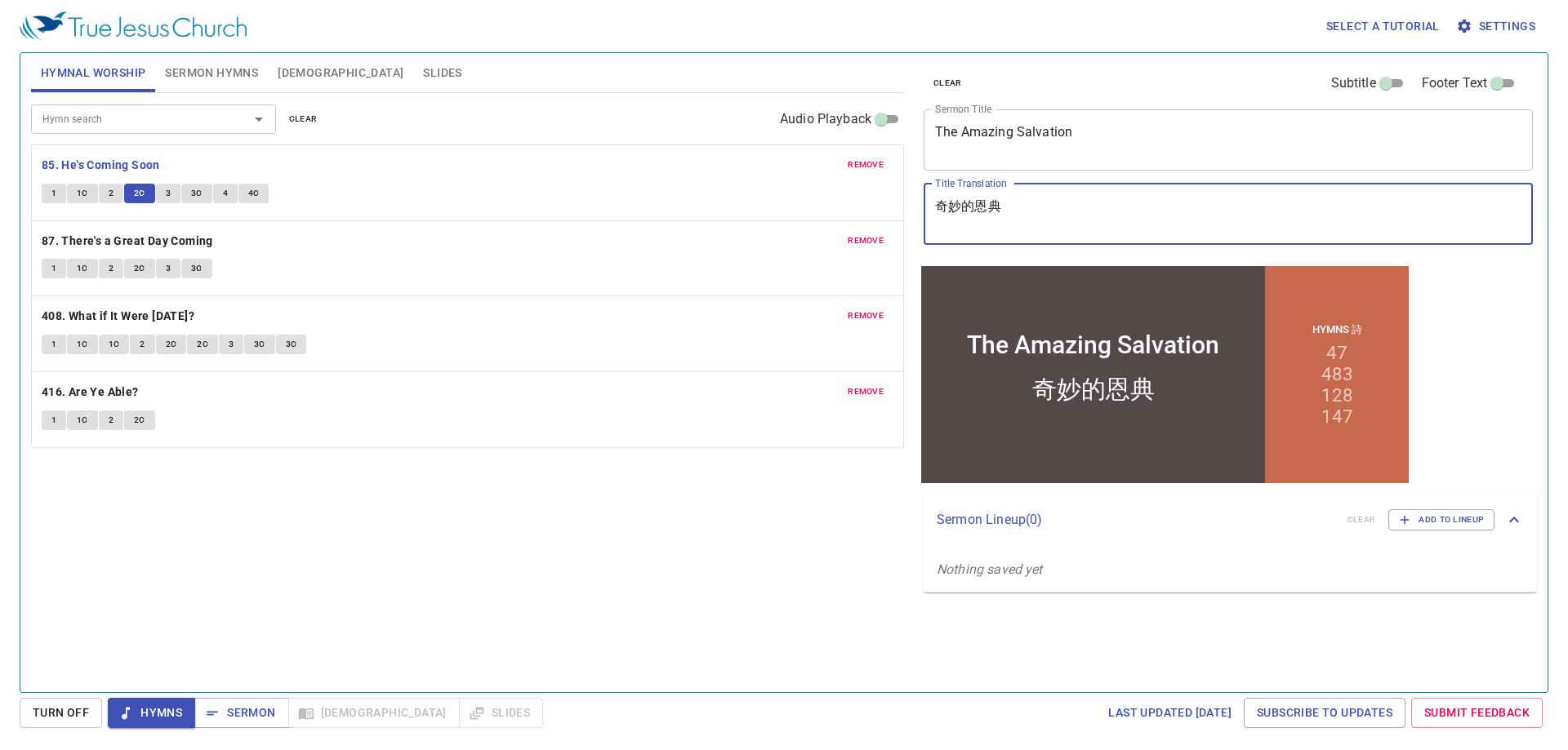
drag, startPoint x: 1032, startPoint y: 212, endPoint x: 802, endPoint y: 196, distance: 230.6
click at [802, 196] on div "Hymnal Worship Sermon Hymns Bible Slides Hymn search Hymn search clear Audio Pl…" at bounding box center [783, 366] width 1518 height 639
click at [165, 197] on span "3" at bounding box center [168, 194] width 5 height 15
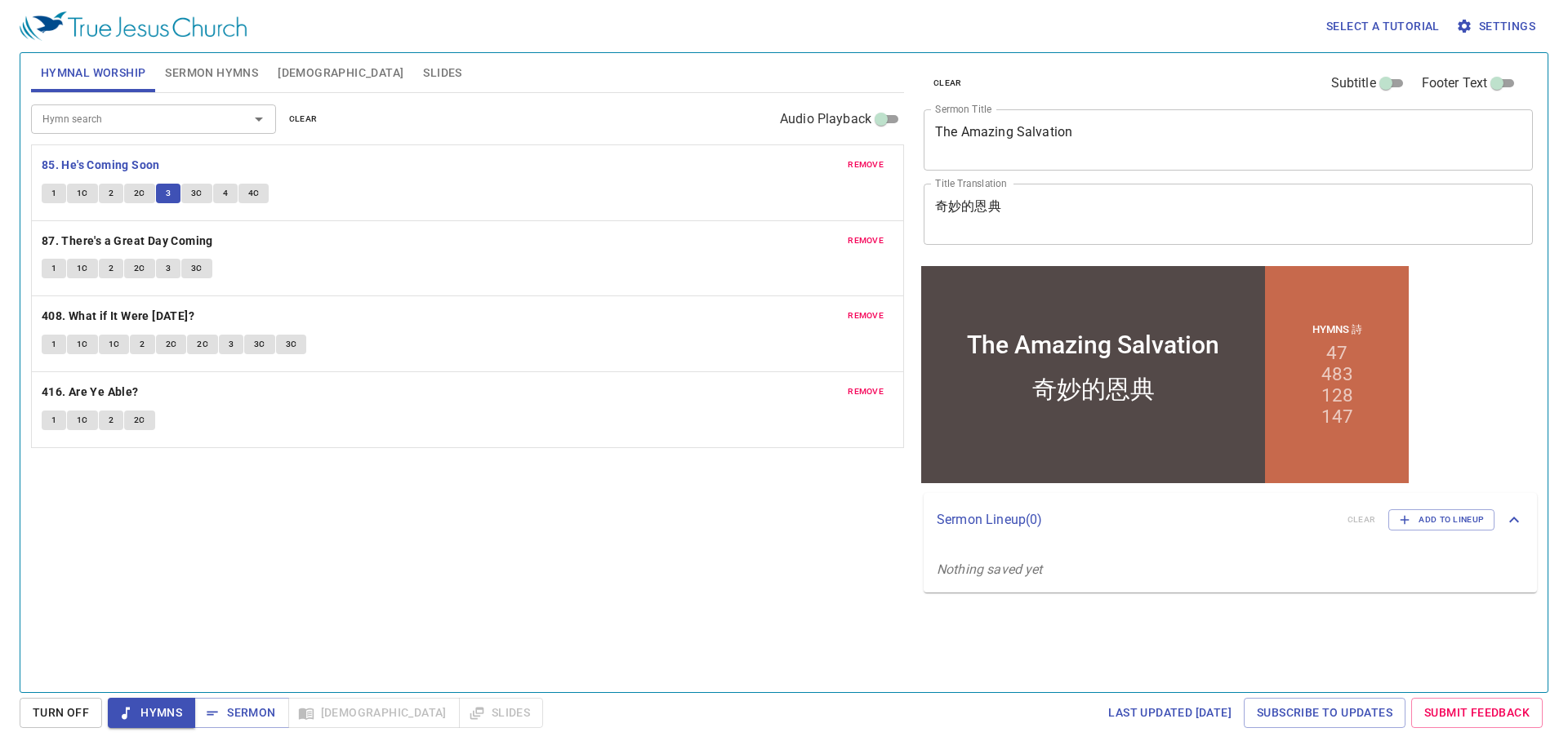
click at [192, 195] on span "3C" at bounding box center [197, 194] width 12 height 15
click at [1100, 218] on textarea "奇妙的恩典" at bounding box center [1228, 213] width 586 height 31
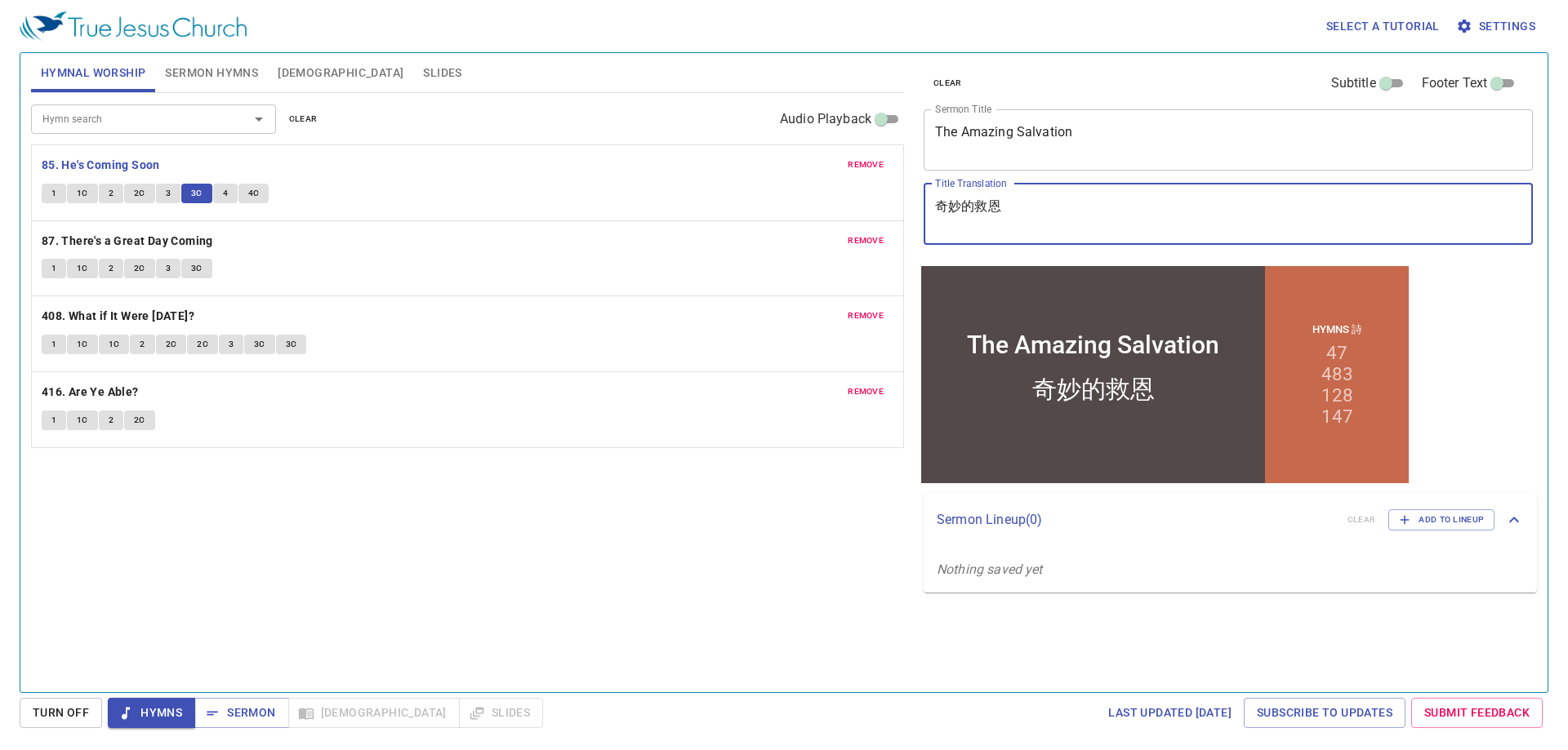
drag, startPoint x: 1030, startPoint y: 208, endPoint x: 922, endPoint y: 204, distance: 108.1
click at [922, 204] on div "clear Subtitle Footer Text Sermon Title The Amazing Salvation x Sermon Title Ti…" at bounding box center [1226, 157] width 619 height 209
type textarea "奇妙的救恩"
click at [219, 194] on button "4" at bounding box center [225, 193] width 24 height 19
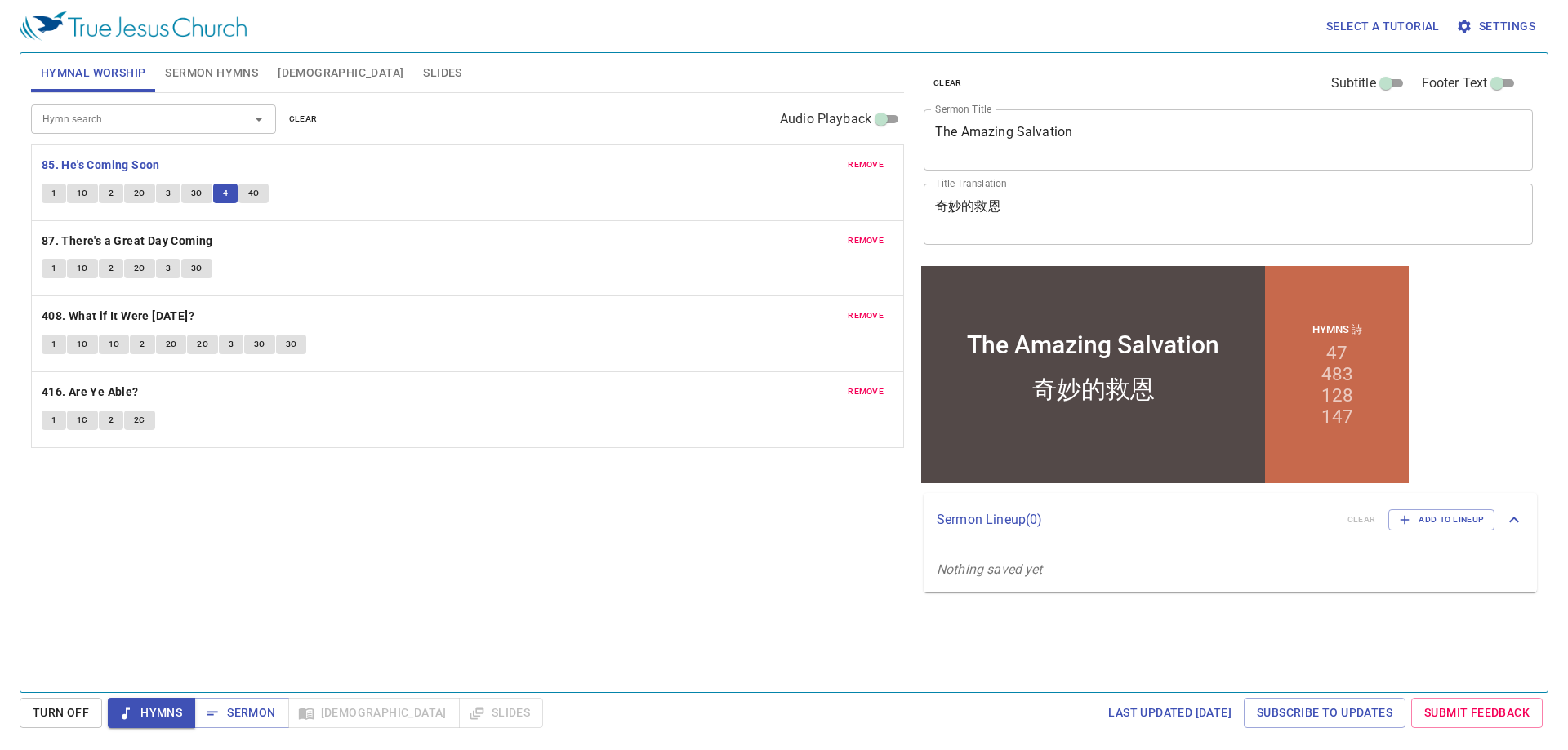
click at [255, 184] on button "4C" at bounding box center [253, 193] width 31 height 19
click at [253, 85] on button "Sermon Hymns" at bounding box center [212, 72] width 112 height 39
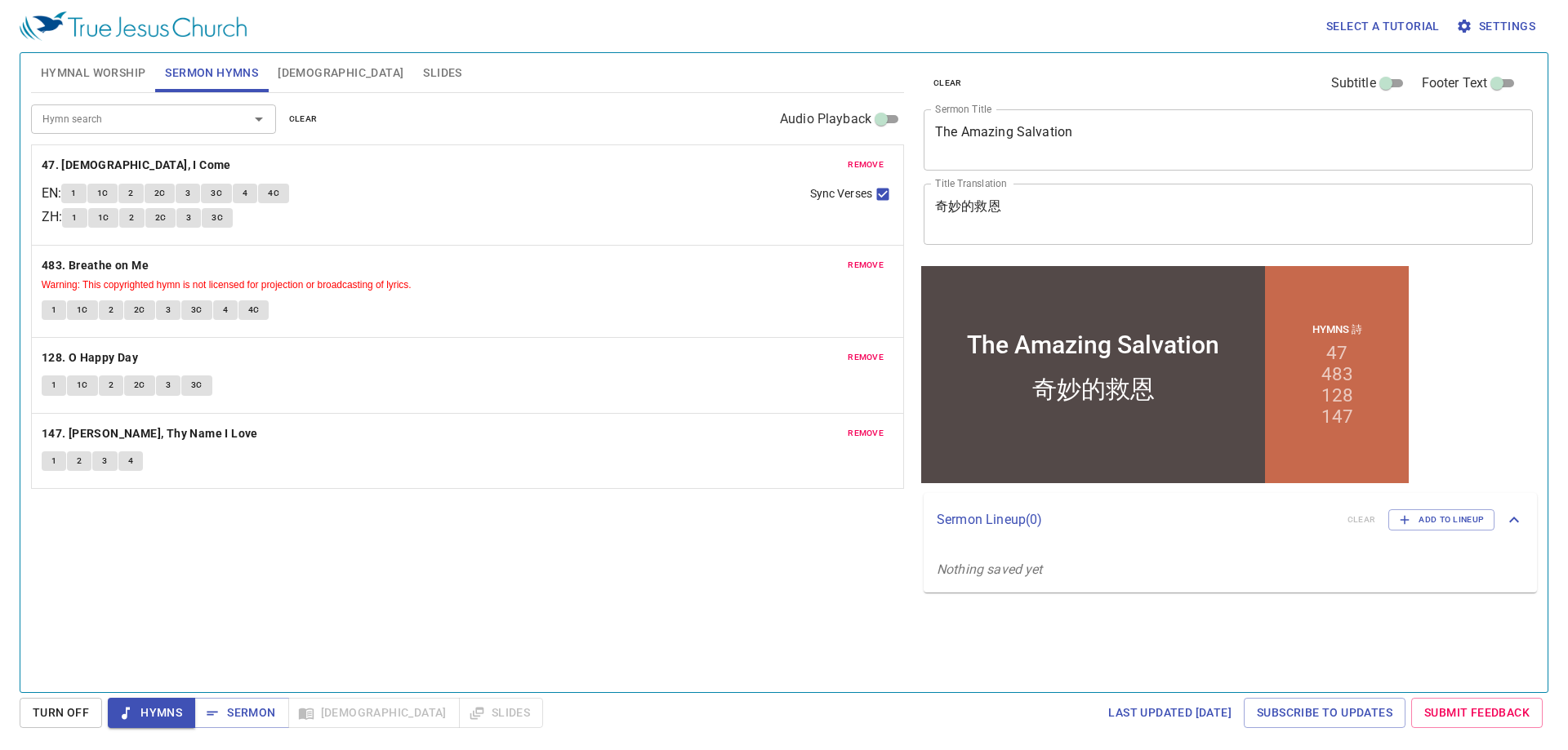
click at [105, 60] on button "Hymnal Worship" at bounding box center [93, 72] width 125 height 39
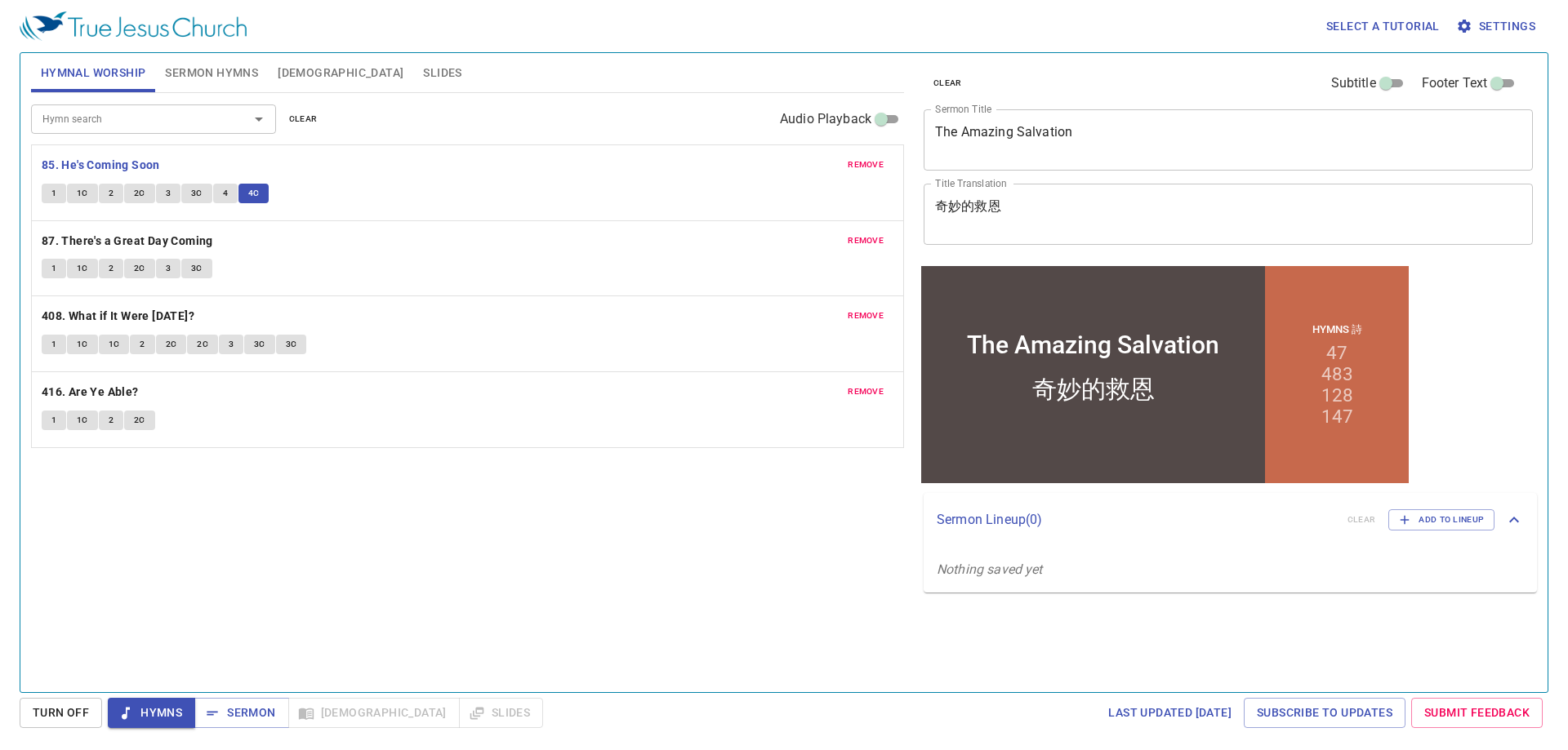
click at [142, 721] on span "Hymns" at bounding box center [151, 712] width 61 height 20
click at [52, 262] on span "1" at bounding box center [54, 268] width 5 height 15
click at [85, 273] on span "1C" at bounding box center [82, 268] width 12 height 15
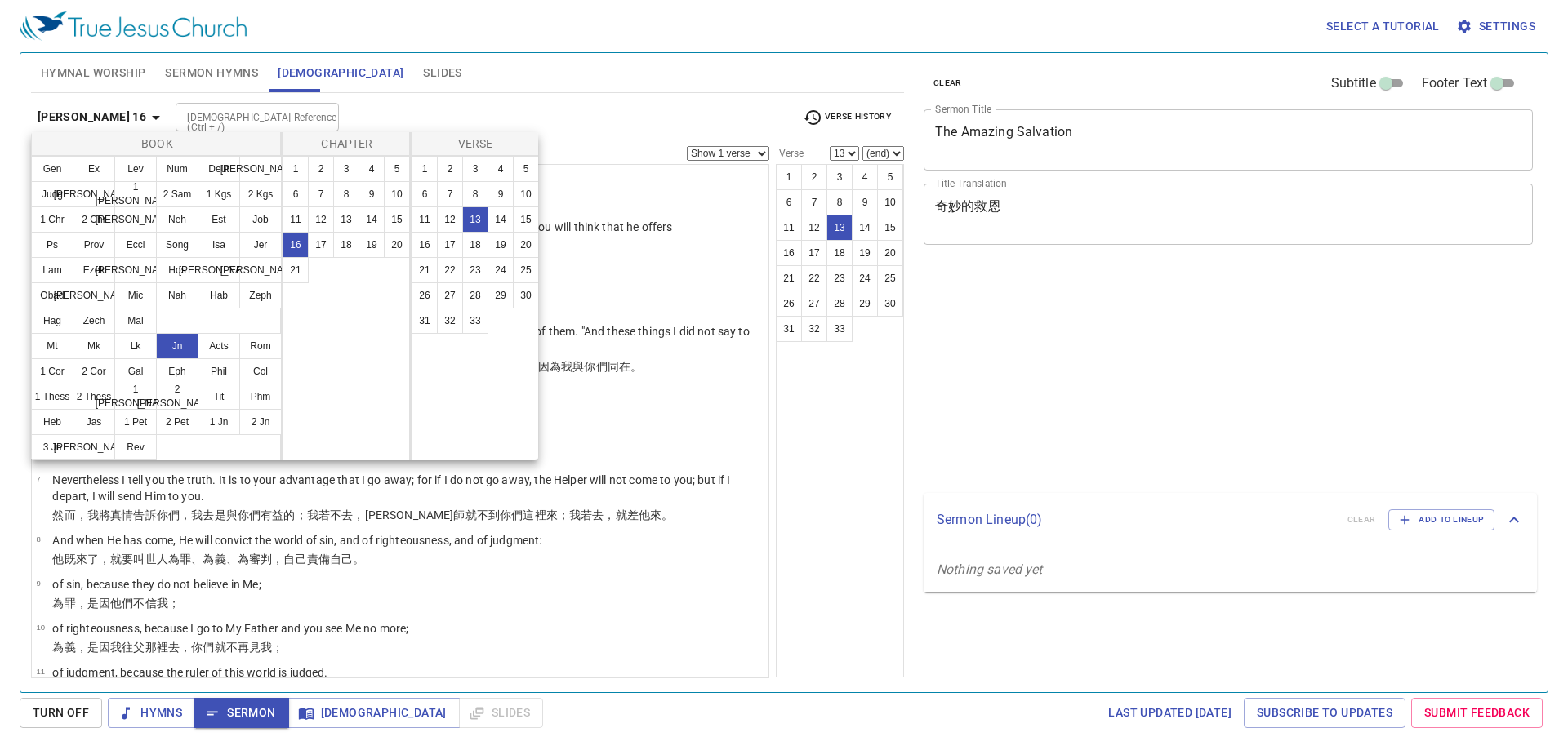
select select "13"
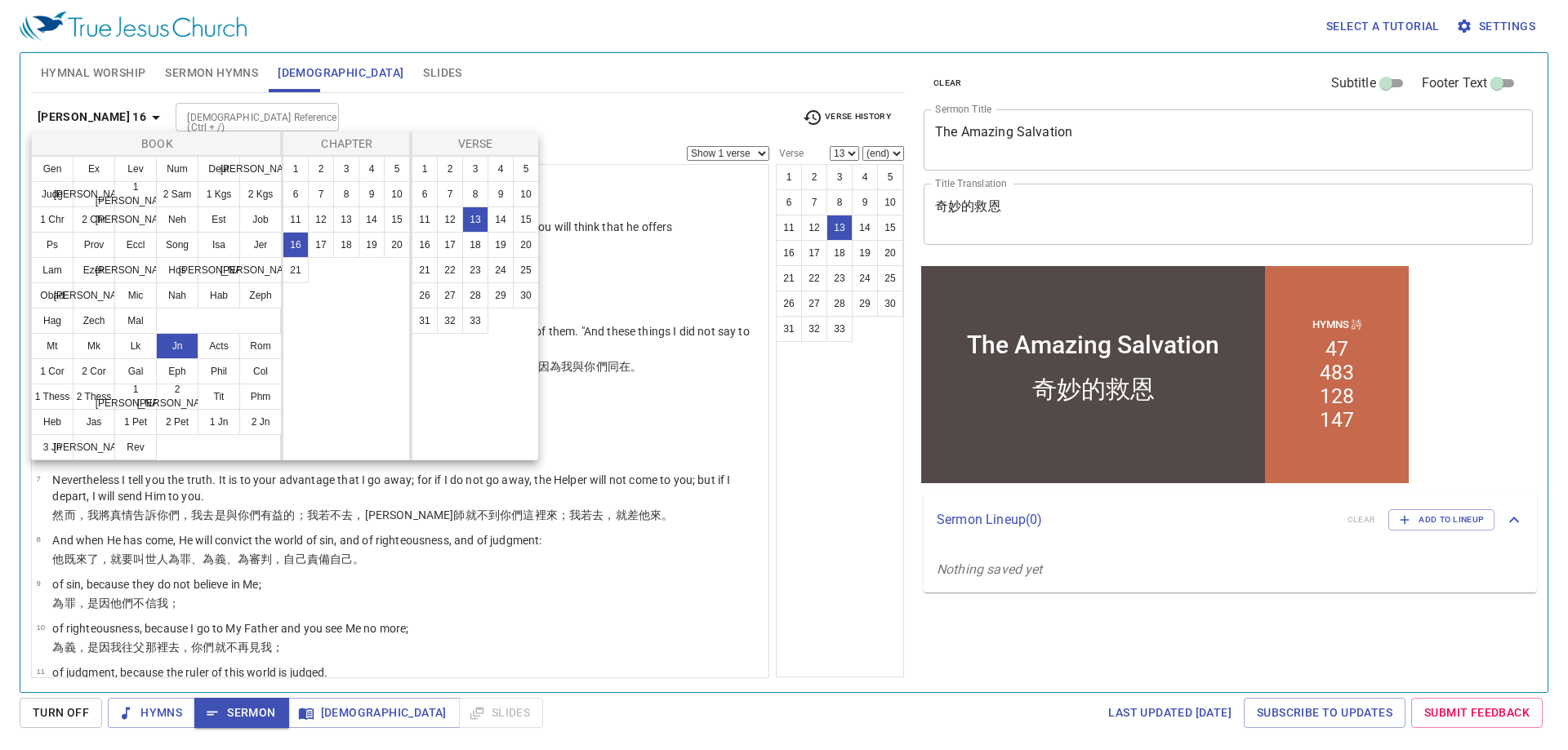
scroll to position [289, 0]
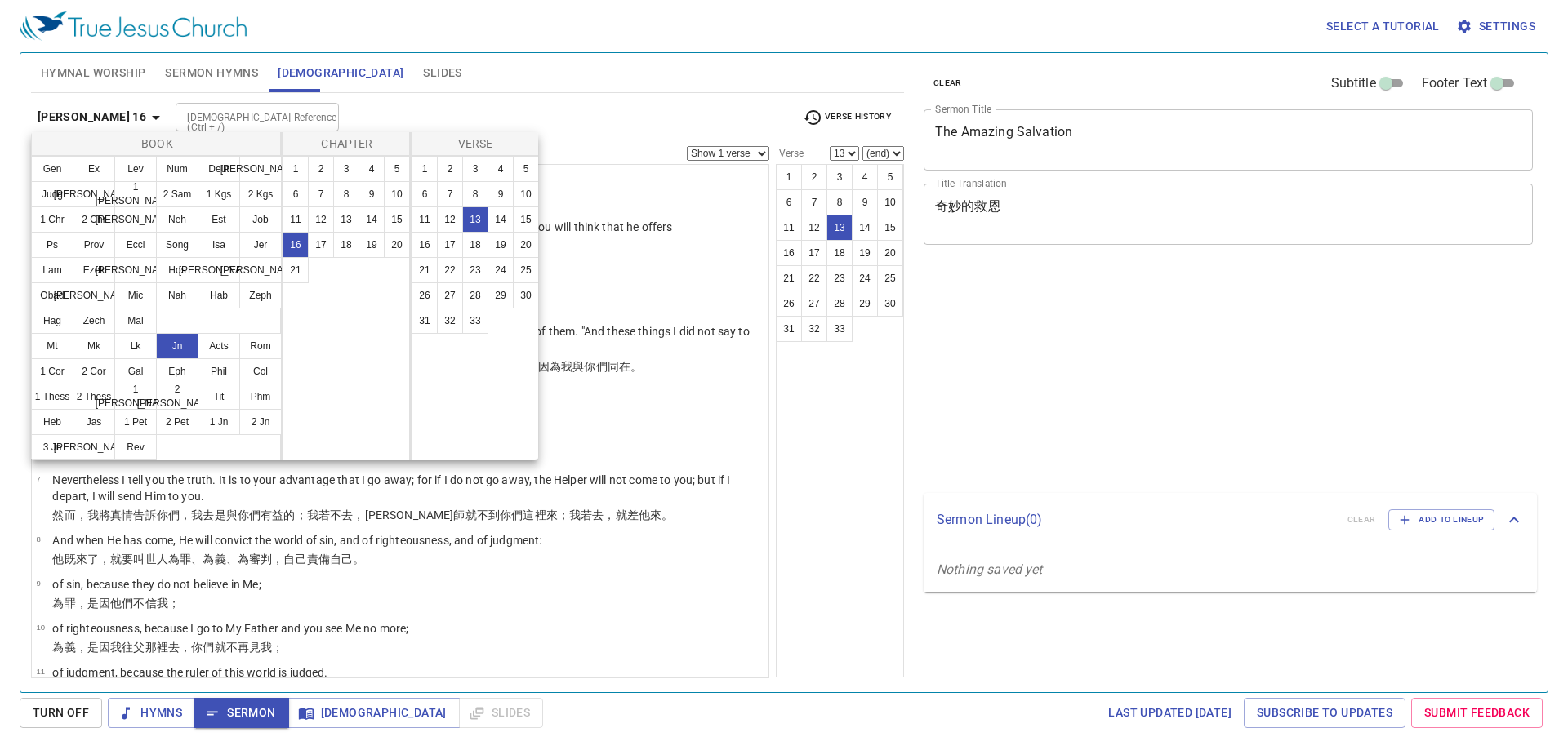
select select "13"
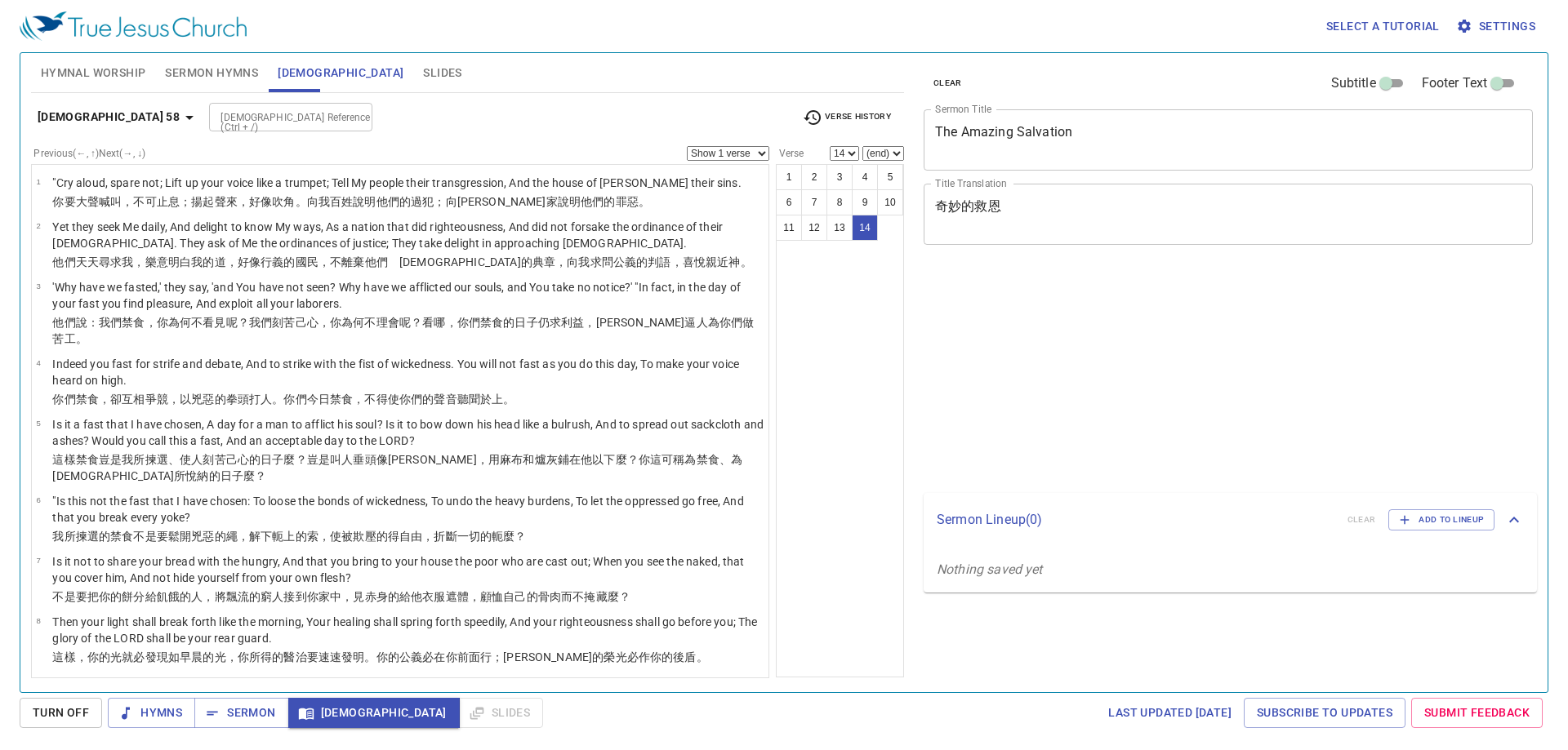
select select "14"
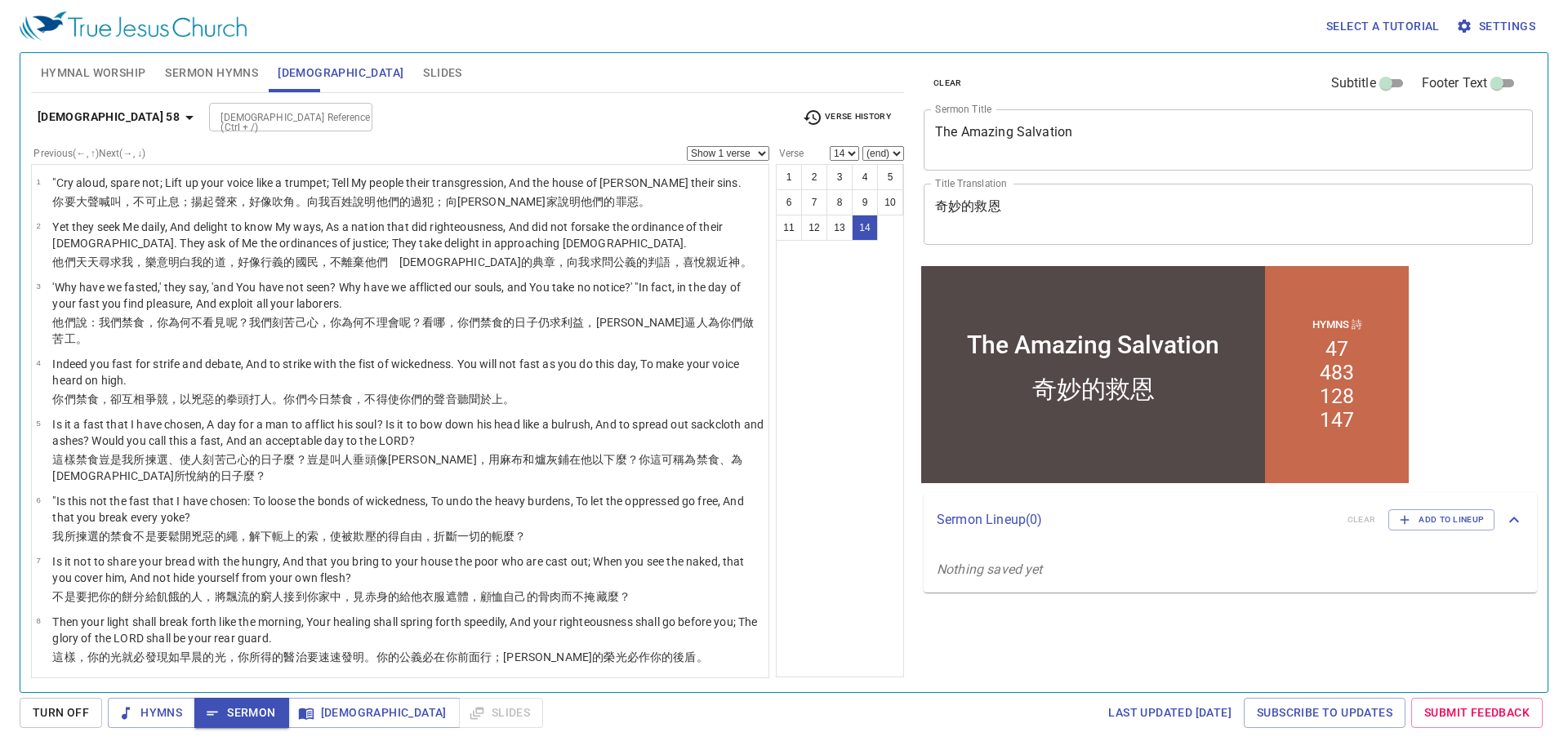
scroll to position [362, 0]
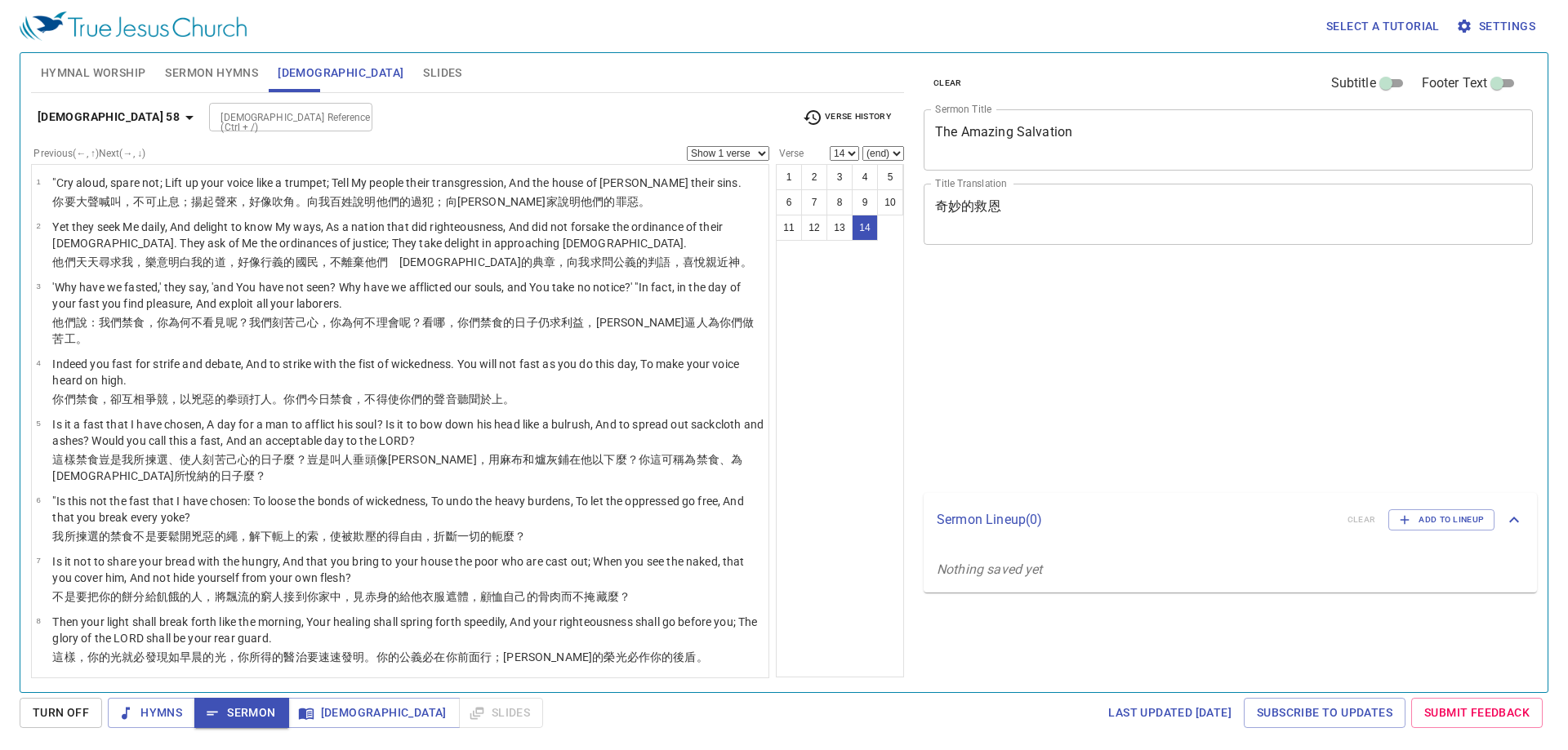
select select "14"
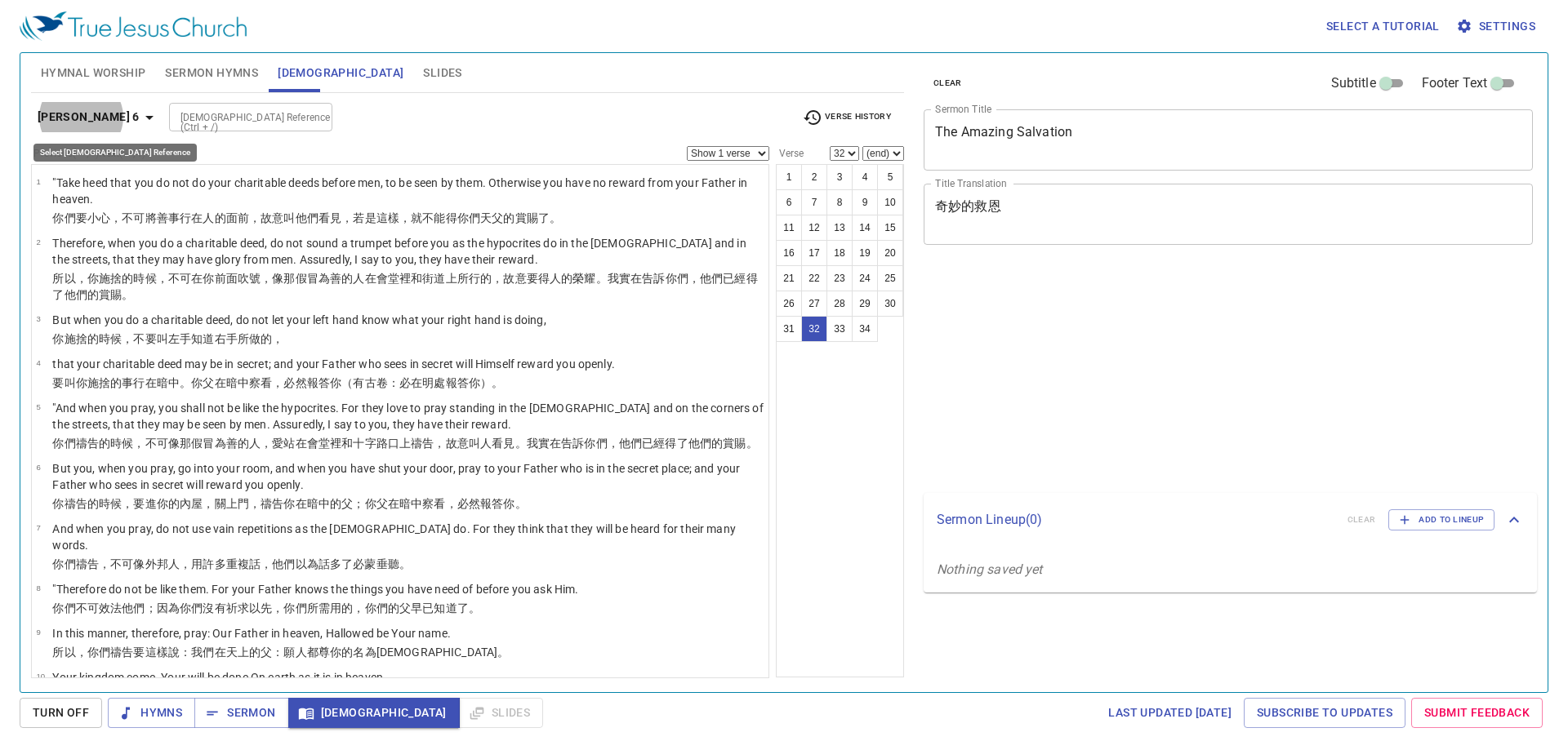
select select "32"
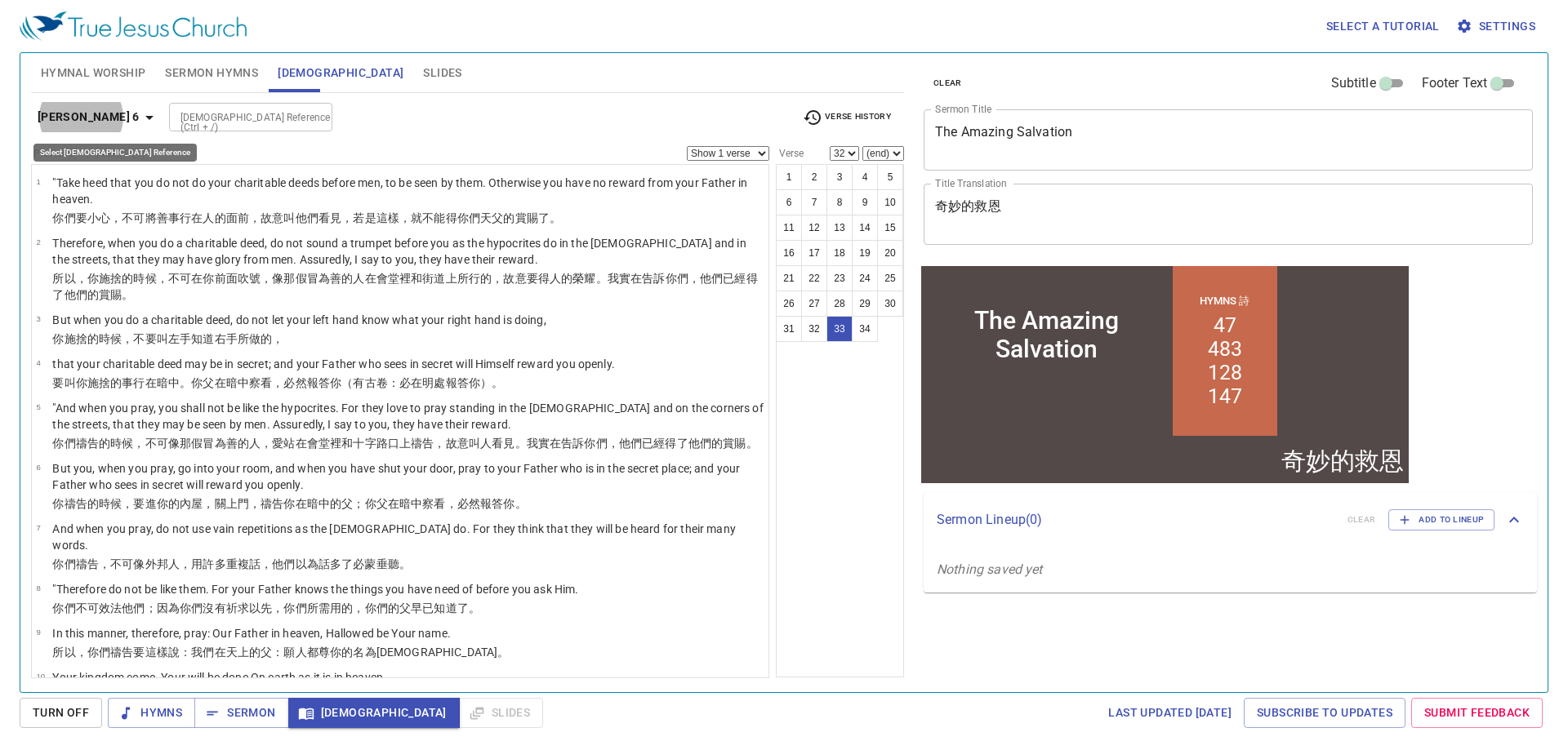
select select "33"
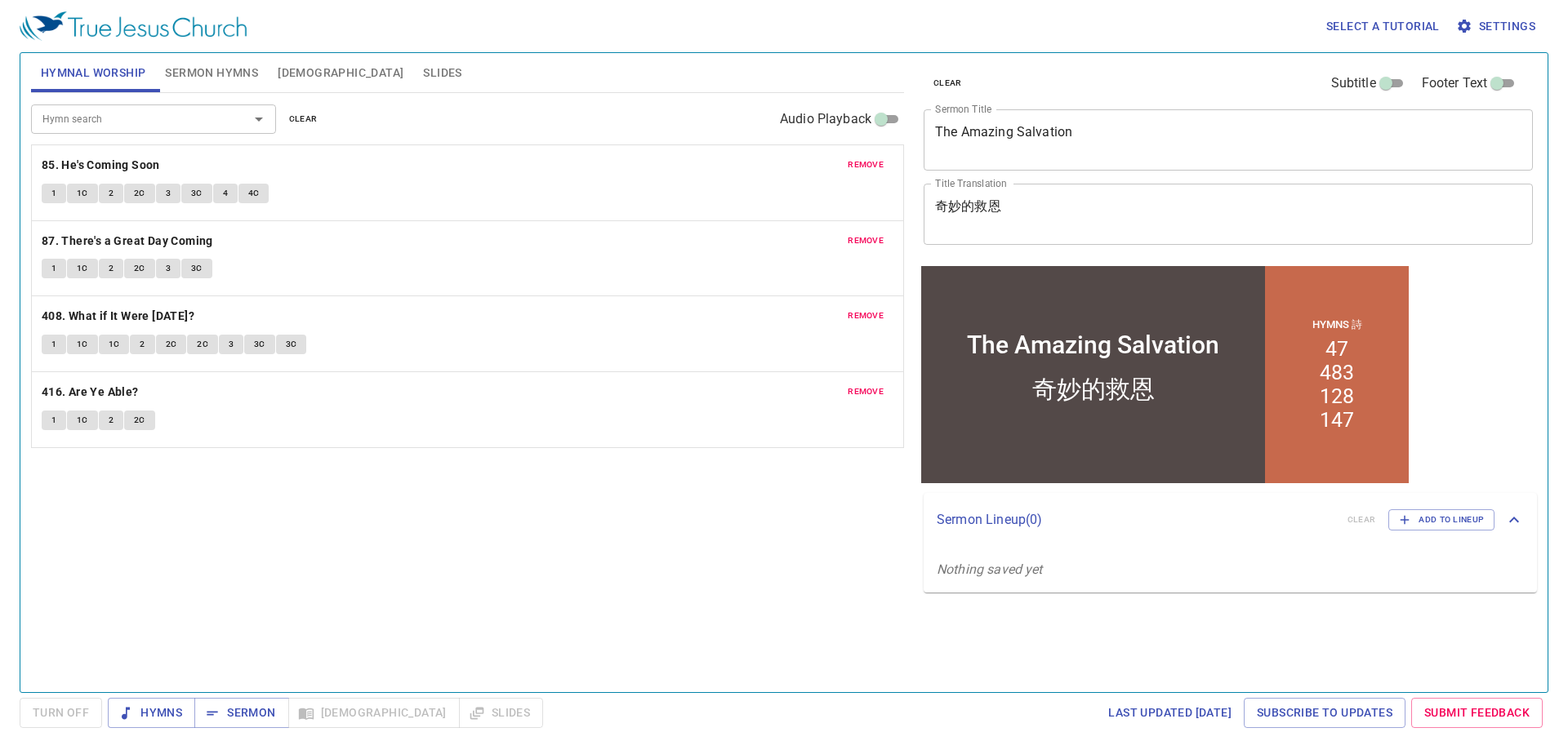
click at [192, 119] on input "Hymn search" at bounding box center [129, 118] width 187 height 18
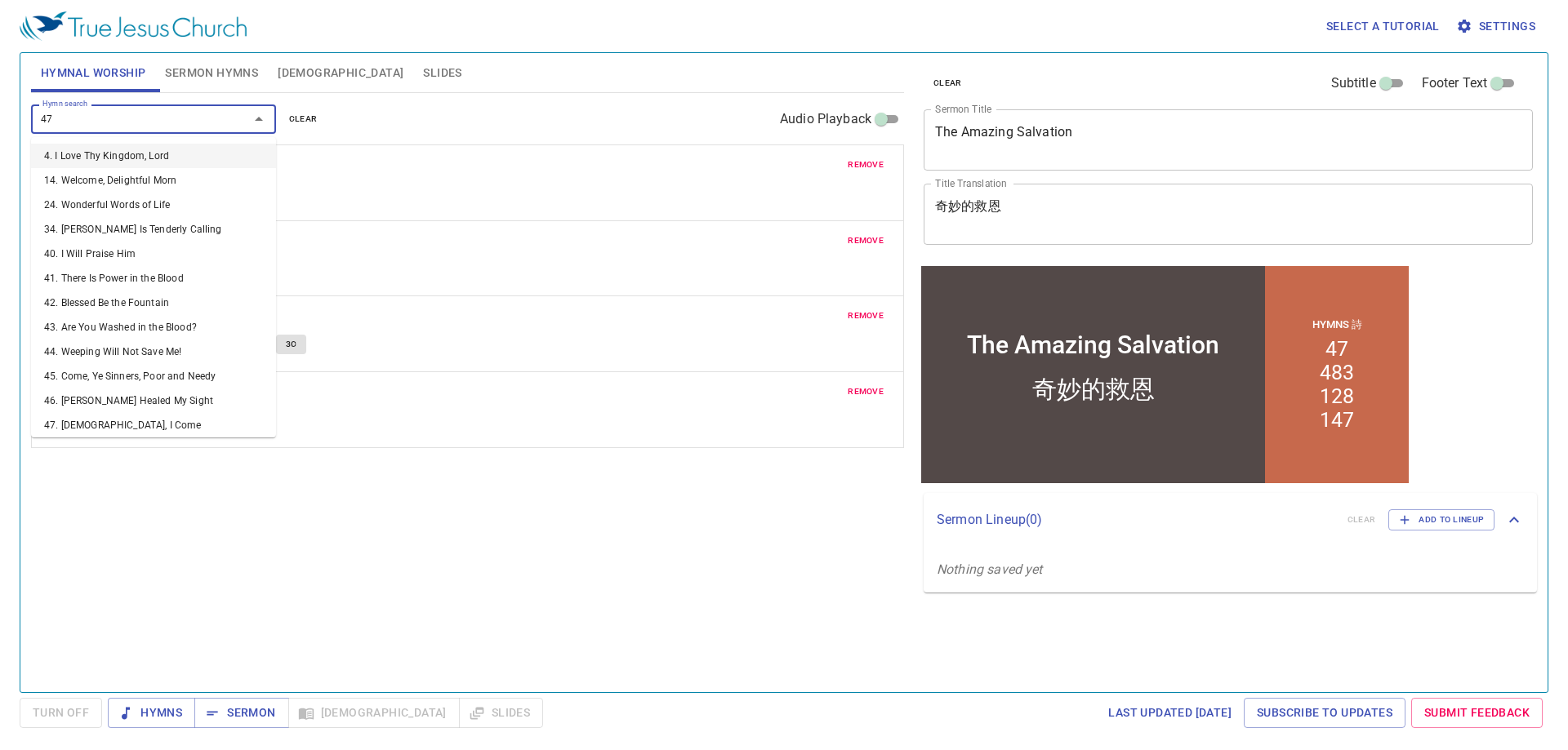
type input "476"
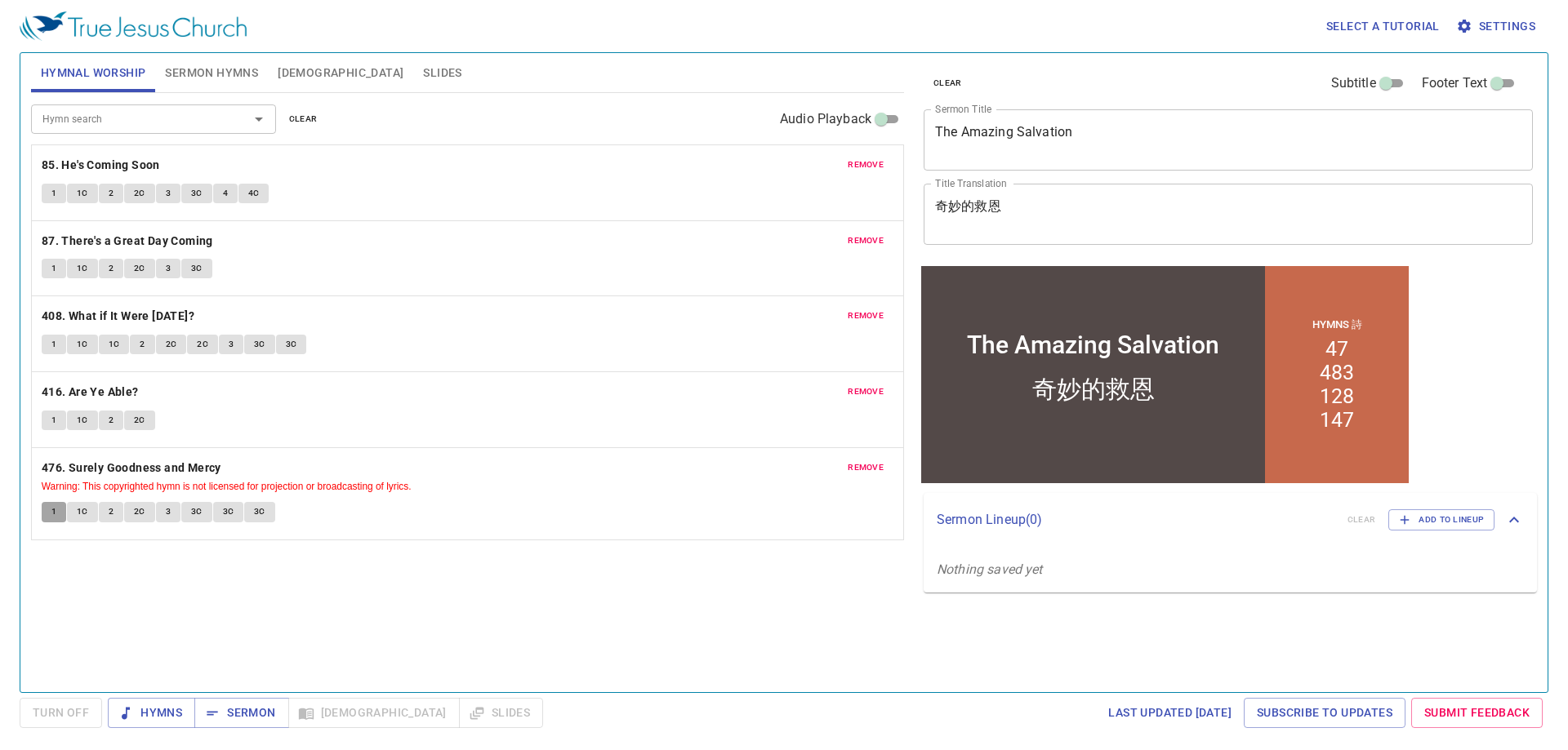
click at [50, 509] on button "1" at bounding box center [54, 511] width 24 height 19
click at [88, 512] on button "1C" at bounding box center [82, 511] width 31 height 19
click at [120, 511] on button "2" at bounding box center [111, 511] width 24 height 19
click at [81, 503] on button "1C" at bounding box center [82, 511] width 31 height 19
click at [182, 523] on div "1 1C 2 2C 3 3C 3C 3C" at bounding box center [468, 513] width 852 height 23
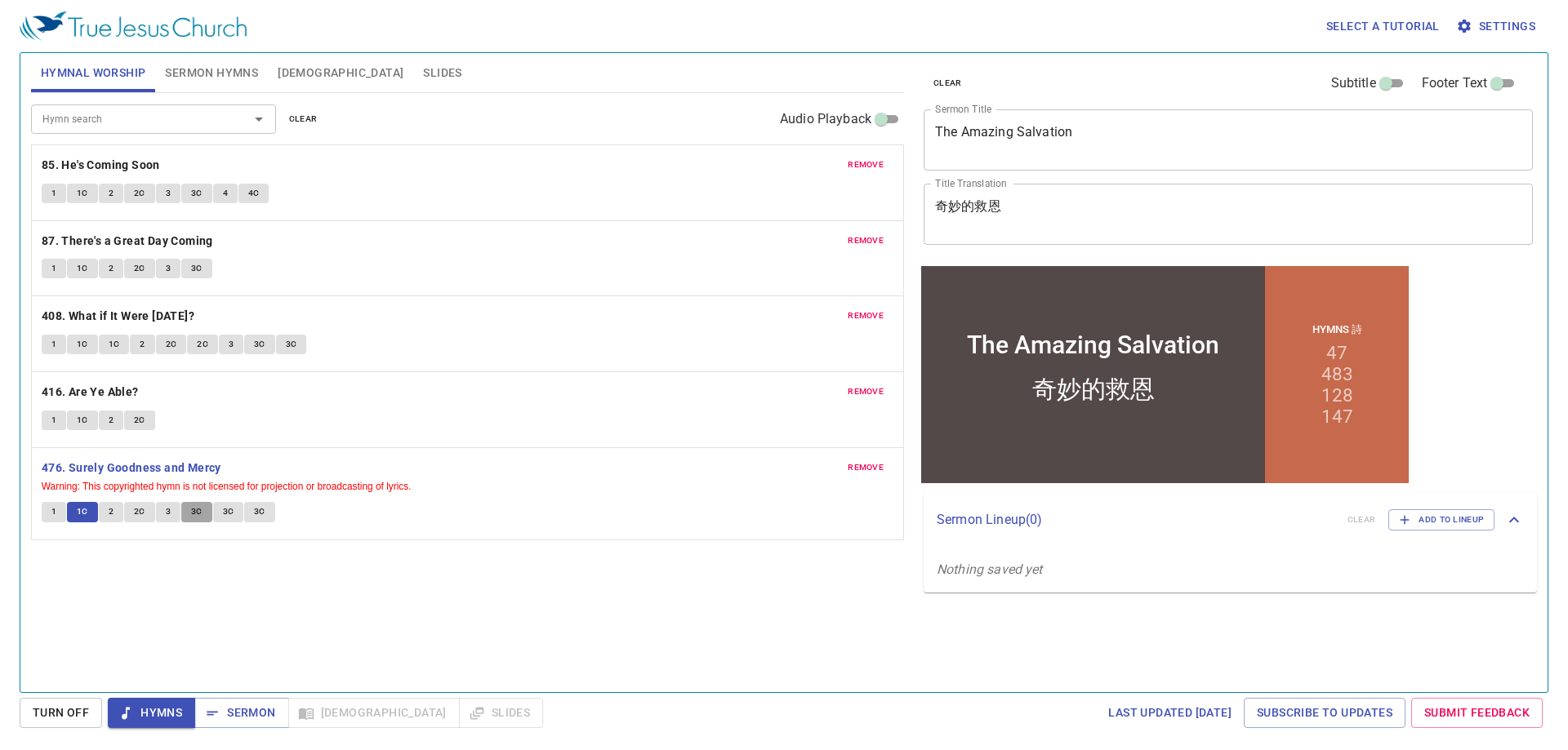
click at [189, 507] on button "3C" at bounding box center [196, 511] width 31 height 19
click at [223, 519] on span "3C" at bounding box center [229, 512] width 12 height 15
click at [253, 520] on button "3C" at bounding box center [259, 511] width 31 height 19
click at [223, 514] on span "3C" at bounding box center [229, 512] width 12 height 15
drag, startPoint x: 193, startPoint y: 518, endPoint x: 235, endPoint y: 532, distance: 44.3
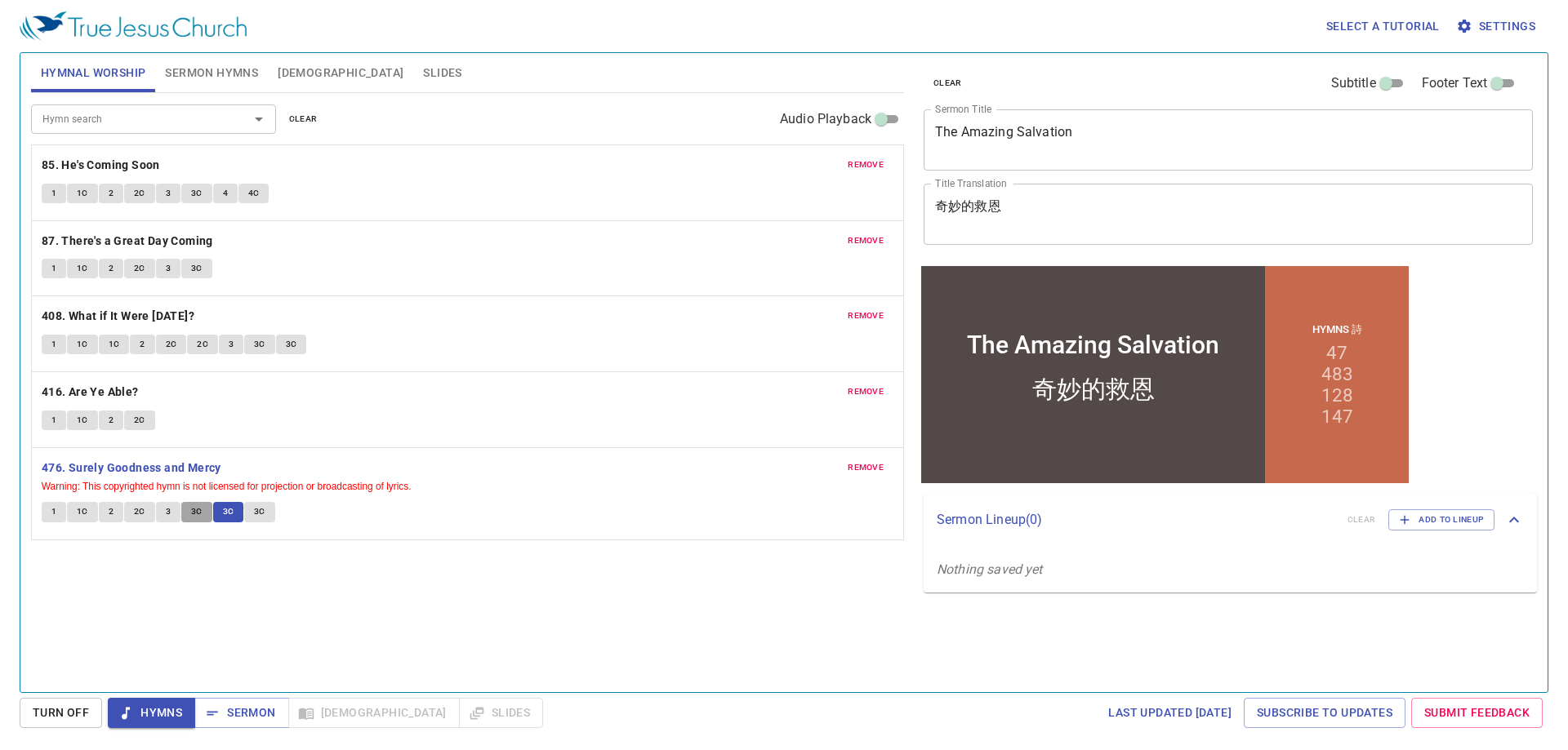
click at [195, 518] on span "3C" at bounding box center [197, 512] width 12 height 15
click at [237, 516] on button "3C" at bounding box center [228, 511] width 31 height 19
click at [193, 508] on span "3C" at bounding box center [197, 512] width 12 height 15
